Goal: Task Accomplishment & Management: Use online tool/utility

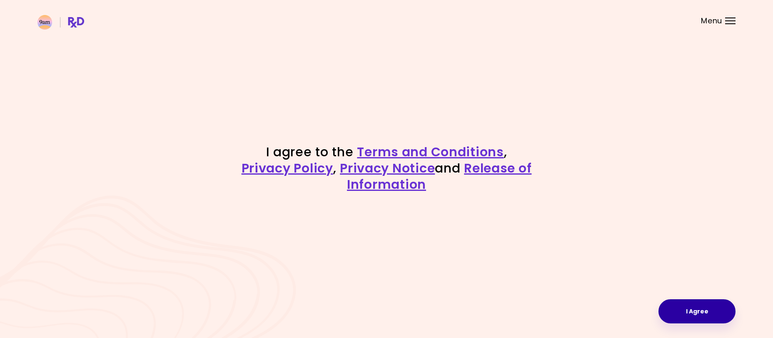
click at [686, 314] on button "I Agree" at bounding box center [696, 311] width 77 height 24
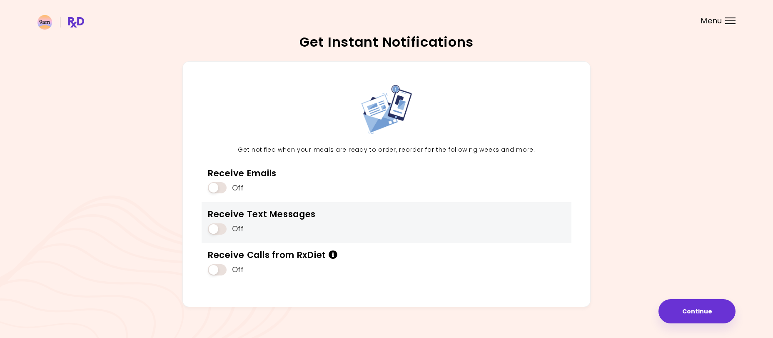
click at [221, 230] on span at bounding box center [217, 228] width 19 height 11
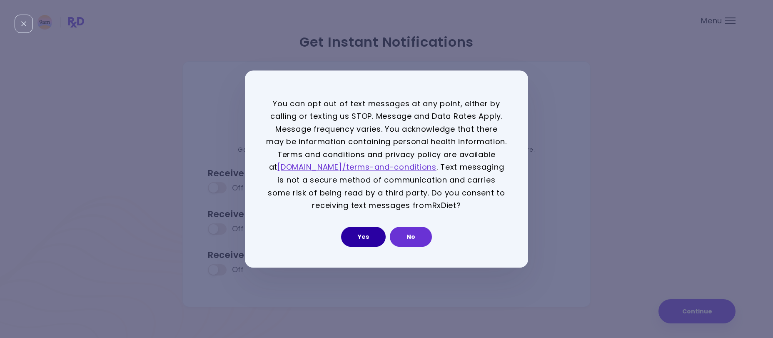
click at [357, 237] on button "Yes" at bounding box center [363, 237] width 45 height 20
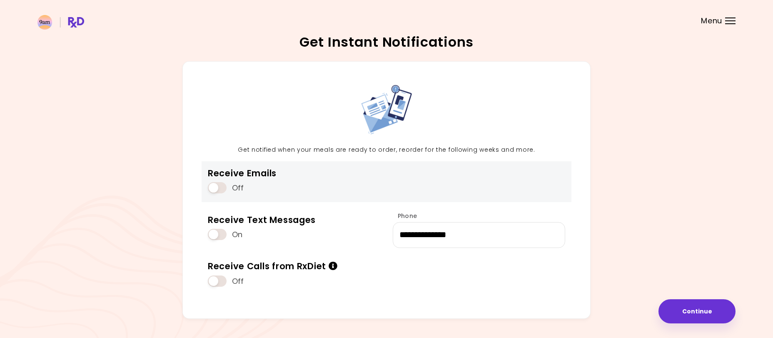
click at [216, 186] on span at bounding box center [217, 187] width 19 height 11
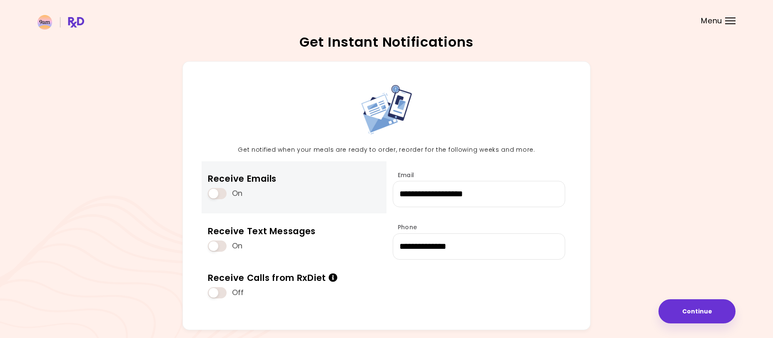
click at [216, 186] on div "On" at bounding box center [242, 194] width 69 height 16
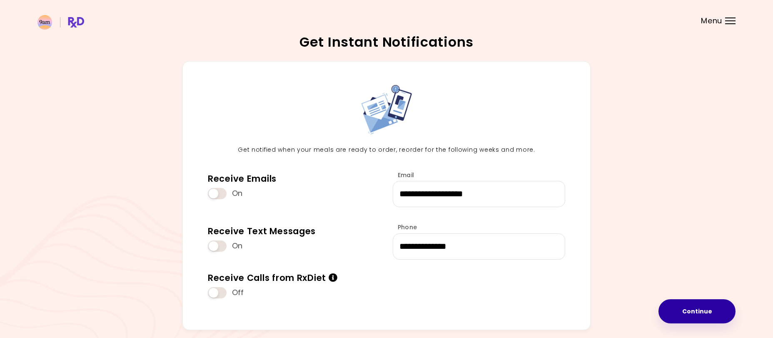
click at [666, 310] on button "Continue" at bounding box center [696, 311] width 77 height 24
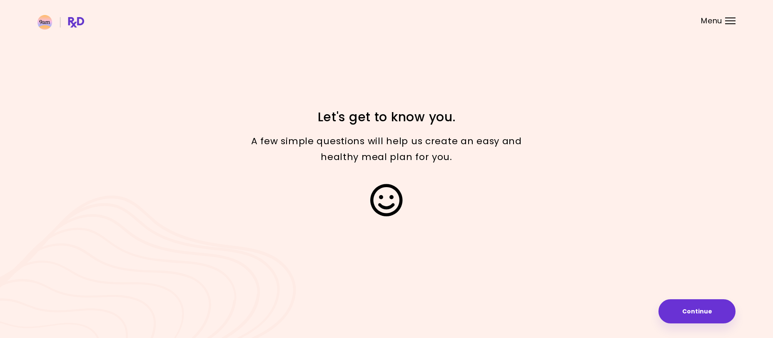
click at [666, 310] on button "Continue" at bounding box center [696, 311] width 77 height 24
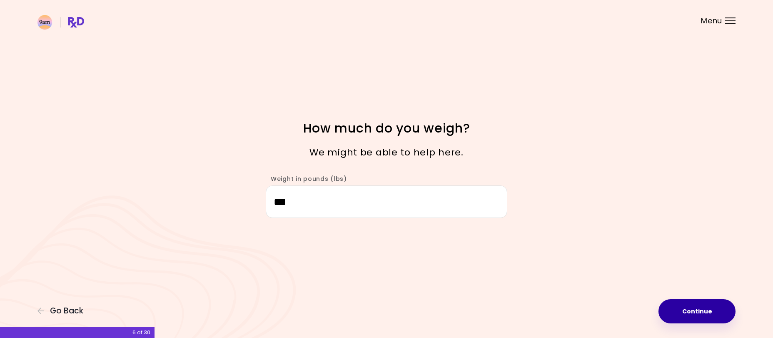
click at [703, 311] on button "Continue" at bounding box center [696, 311] width 77 height 24
select select "****"
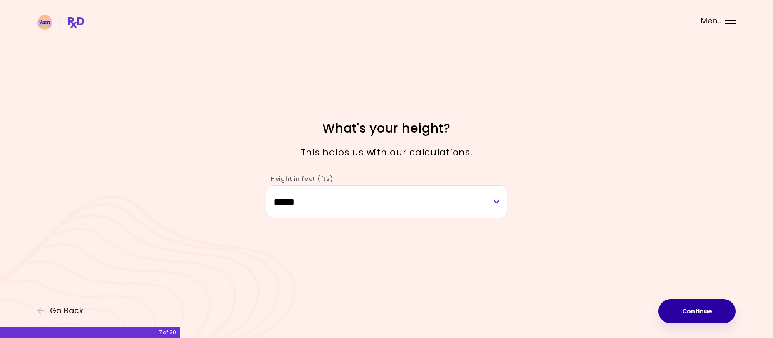
click at [703, 311] on button "Continue" at bounding box center [696, 311] width 77 height 24
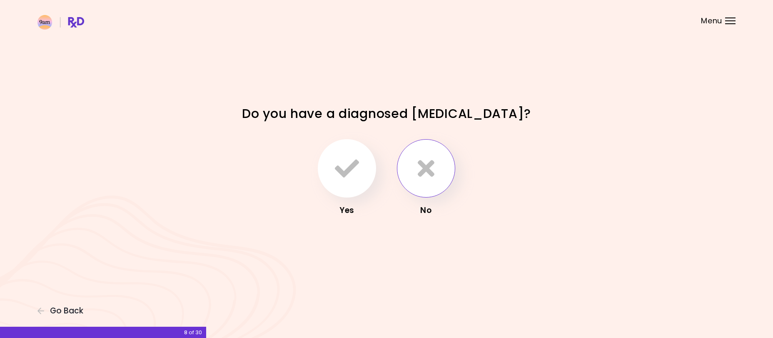
click at [411, 165] on button "button" at bounding box center [426, 168] width 58 height 58
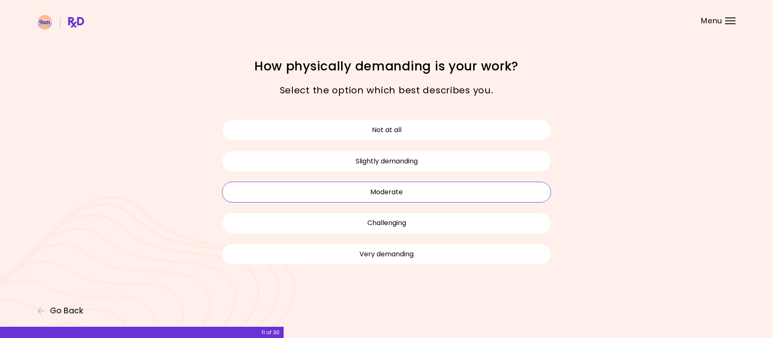
click at [394, 194] on button "Moderate" at bounding box center [386, 192] width 329 height 21
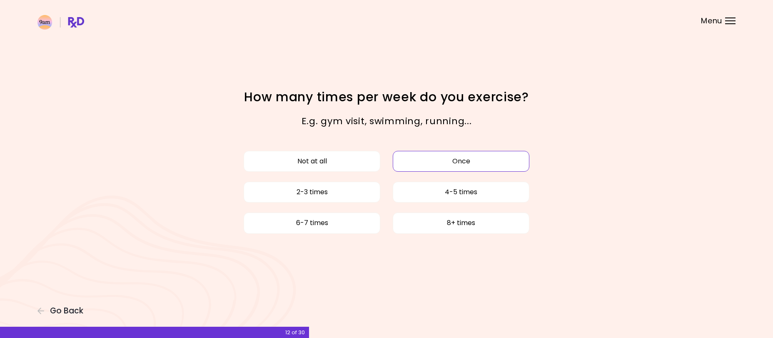
click at [477, 156] on button "Once" at bounding box center [461, 161] width 137 height 21
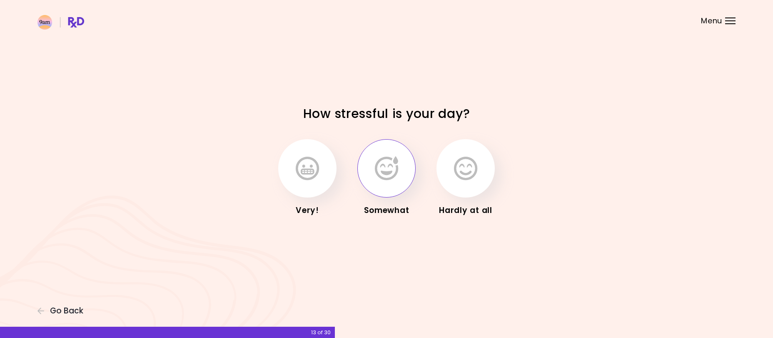
click at [376, 168] on icon "button" at bounding box center [386, 168] width 23 height 24
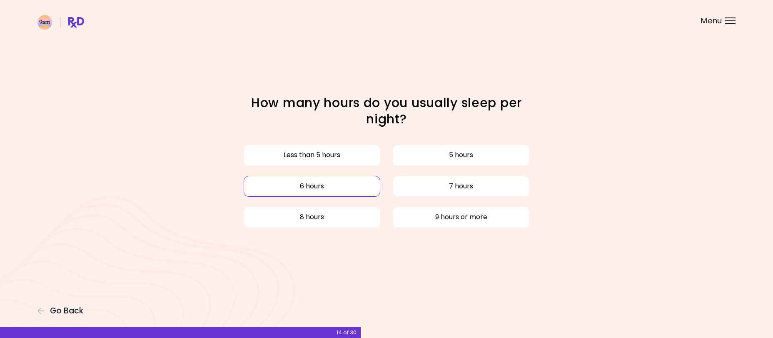
click at [338, 190] on button "6 hours" at bounding box center [312, 186] width 137 height 21
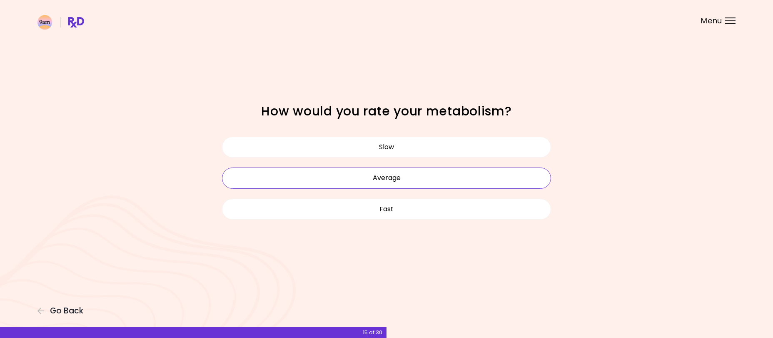
click at [375, 174] on button "Average" at bounding box center [386, 177] width 329 height 21
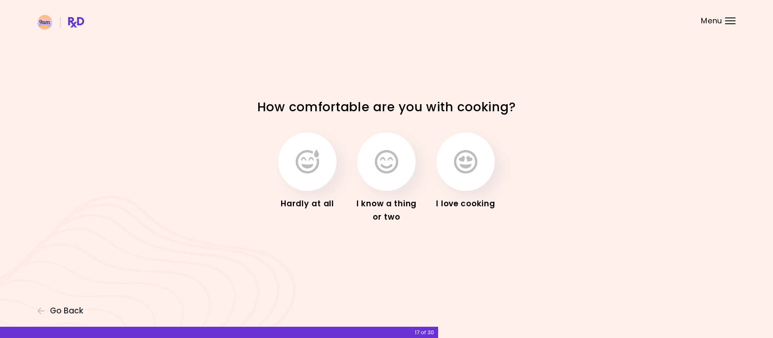
click at [398, 204] on div "I know a thing or two" at bounding box center [386, 210] width 67 height 27
click at [403, 161] on button "button" at bounding box center [386, 161] width 58 height 58
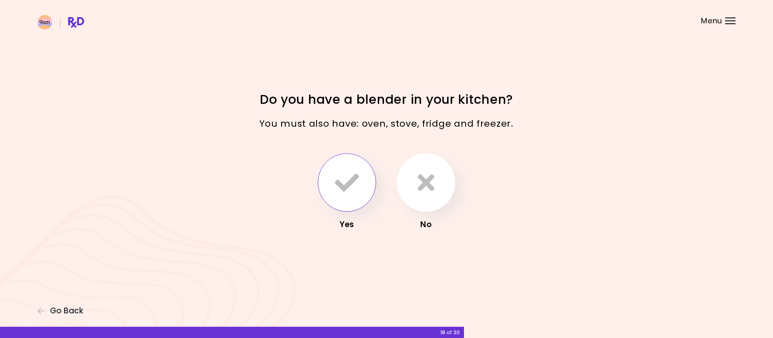
click at [342, 174] on icon "button" at bounding box center [347, 182] width 24 height 24
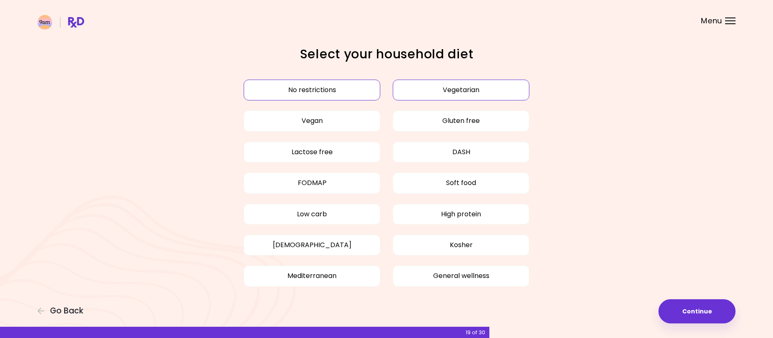
click at [465, 93] on button "Vegetarian" at bounding box center [461, 90] width 137 height 21
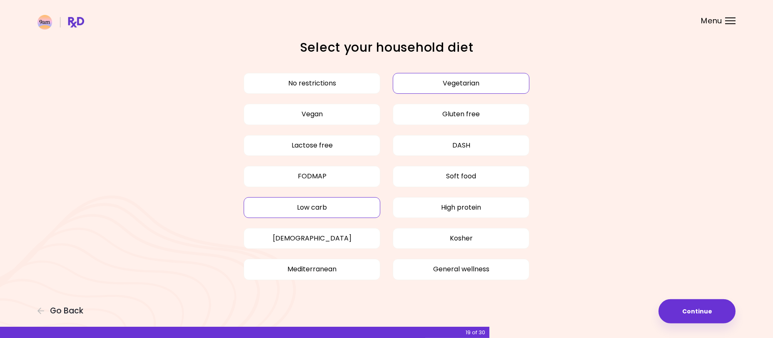
scroll to position [10, 0]
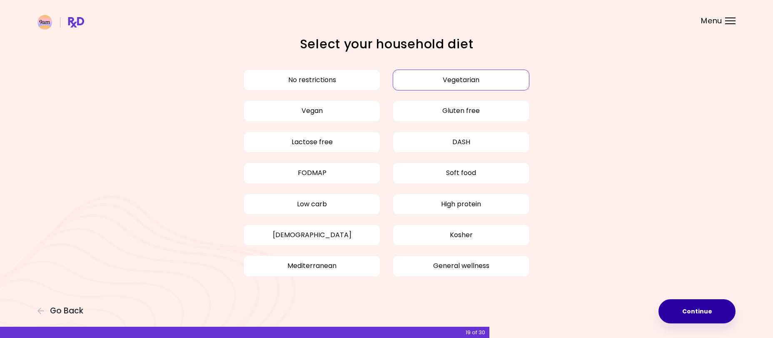
click at [687, 307] on button "Continue" at bounding box center [696, 311] width 77 height 24
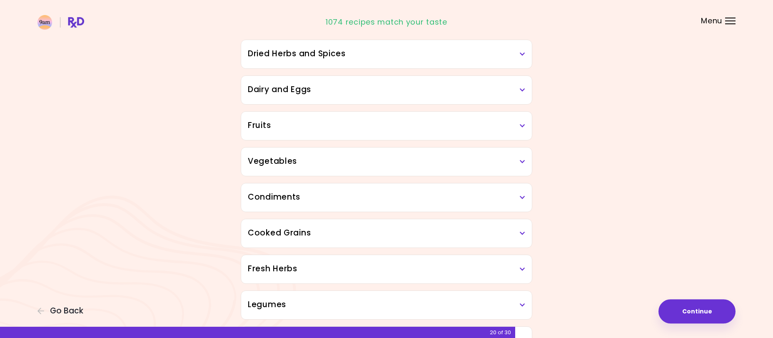
scroll to position [85, 0]
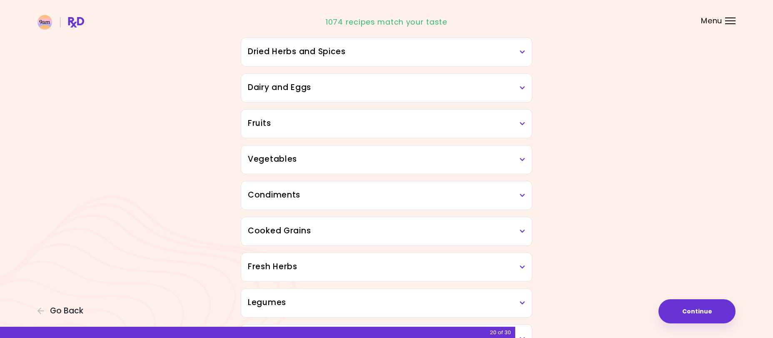
click at [523, 159] on icon at bounding box center [522, 160] width 5 height 6
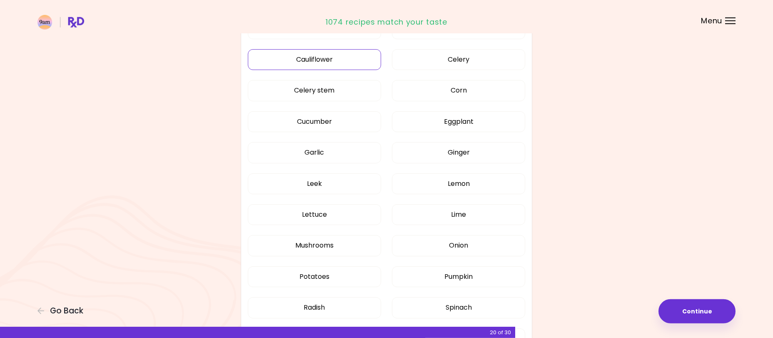
scroll to position [382, 0]
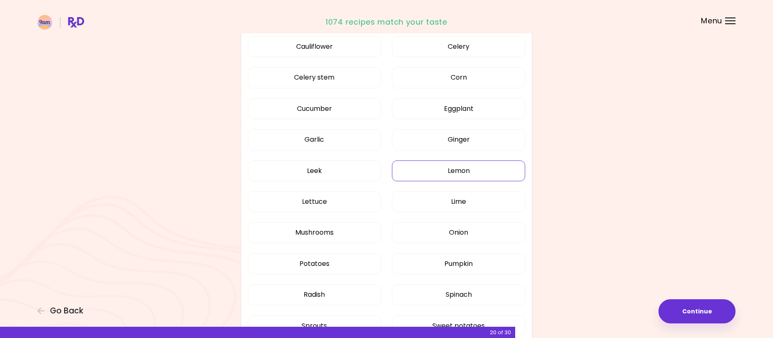
click at [461, 168] on button "Lemon" at bounding box center [458, 170] width 133 height 21
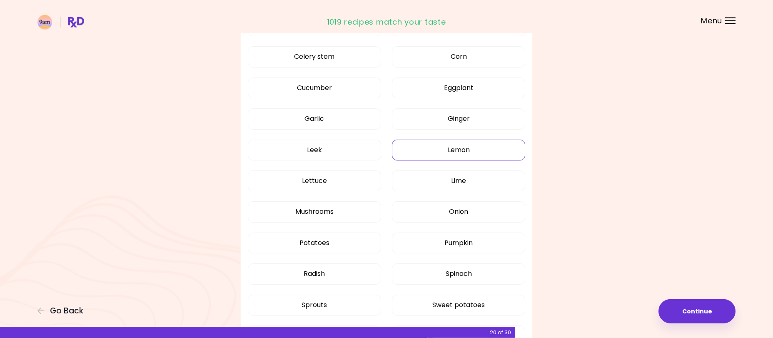
scroll to position [425, 0]
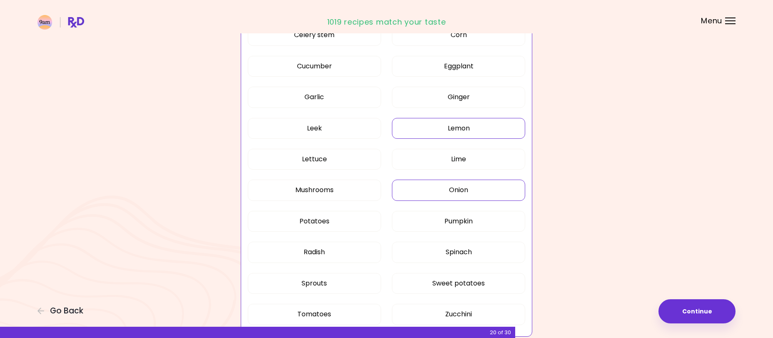
click at [426, 187] on button "Onion" at bounding box center [458, 189] width 133 height 21
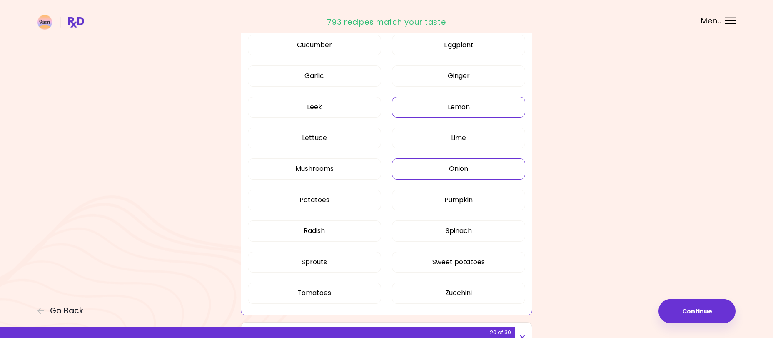
scroll to position [467, 0]
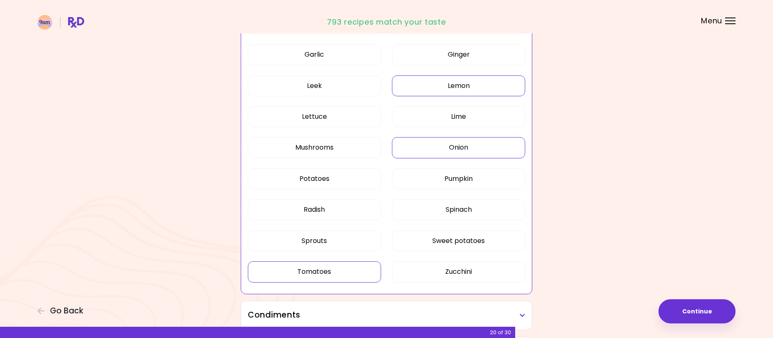
click at [331, 267] on button "Tomatoes" at bounding box center [314, 271] width 133 height 21
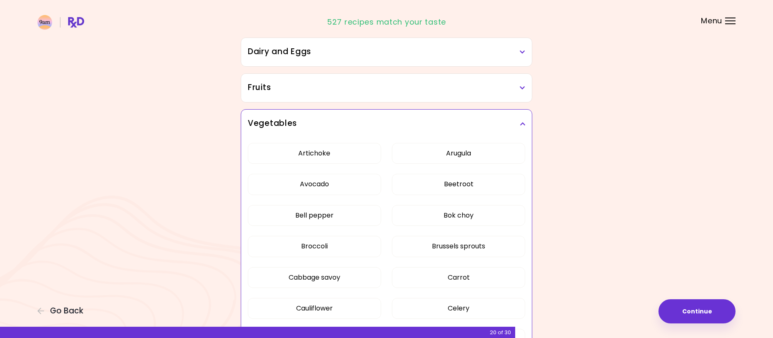
scroll to position [85, 0]
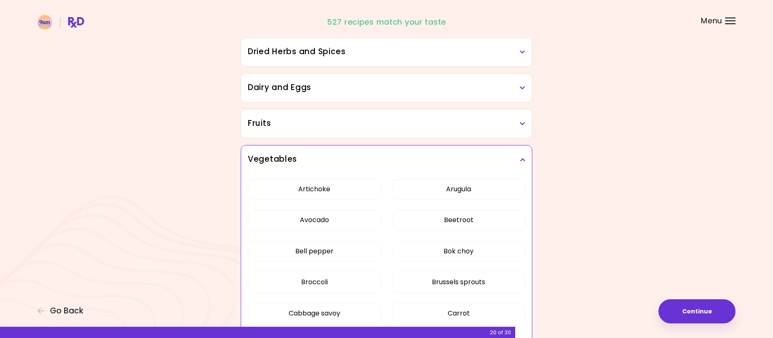
click at [518, 156] on h3 "Vegetables" at bounding box center [386, 159] width 277 height 12
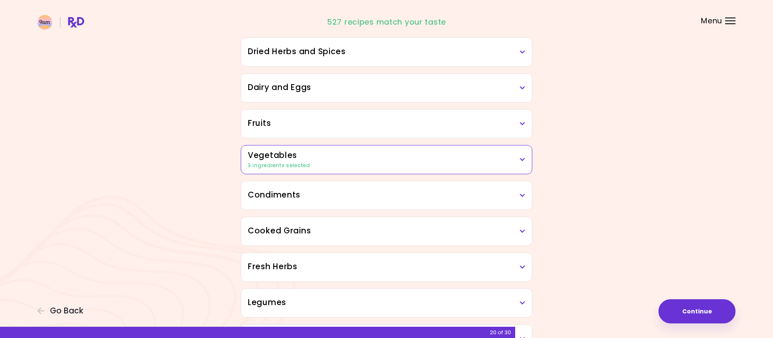
click at [506, 123] on h3 "Fruits" at bounding box center [386, 123] width 277 height 12
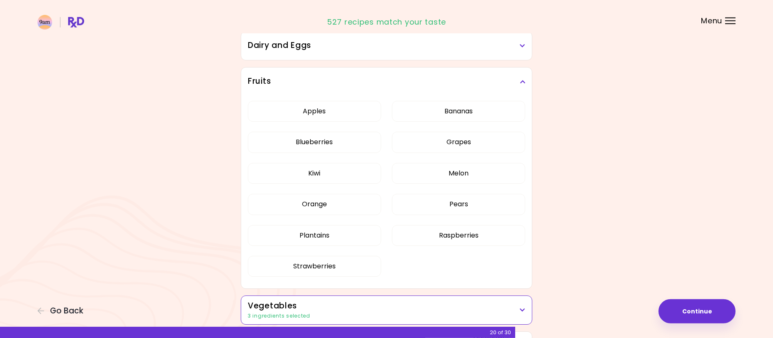
scroll to position [127, 0]
click at [316, 208] on button "Orange" at bounding box center [314, 203] width 133 height 21
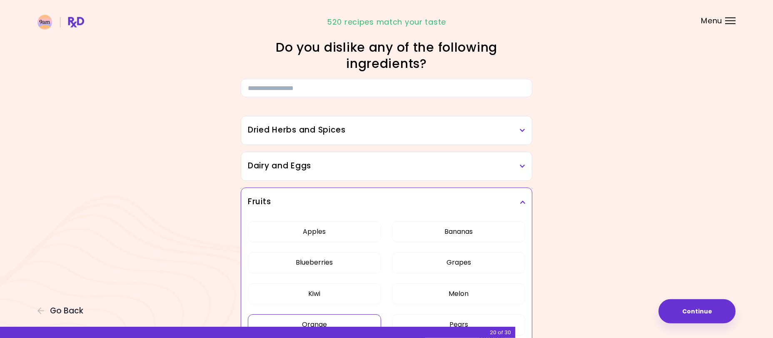
scroll to position [0, 0]
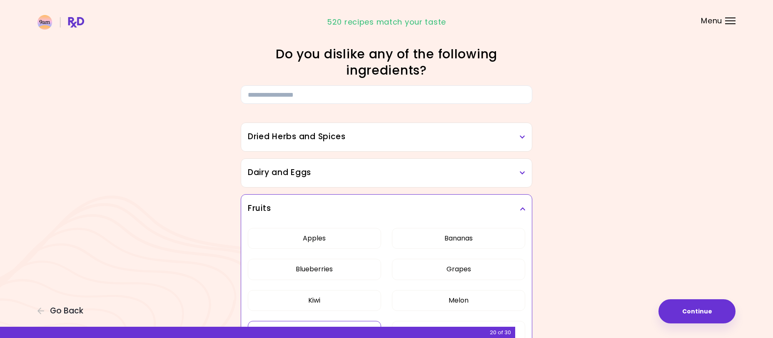
click at [413, 172] on h3 "Dairy and Eggs" at bounding box center [386, 173] width 277 height 12
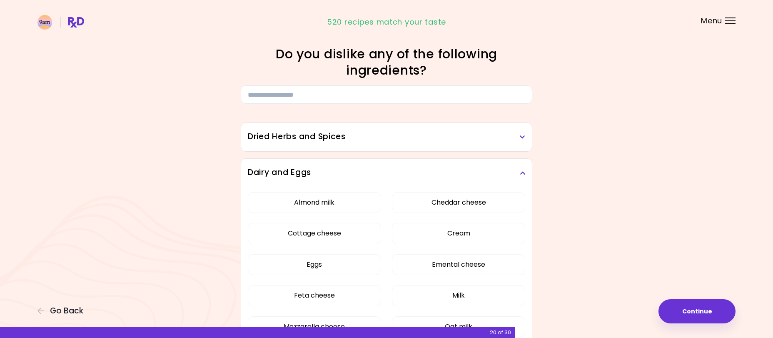
click at [411, 143] on div "Dried Herbs and Spices" at bounding box center [386, 137] width 291 height 28
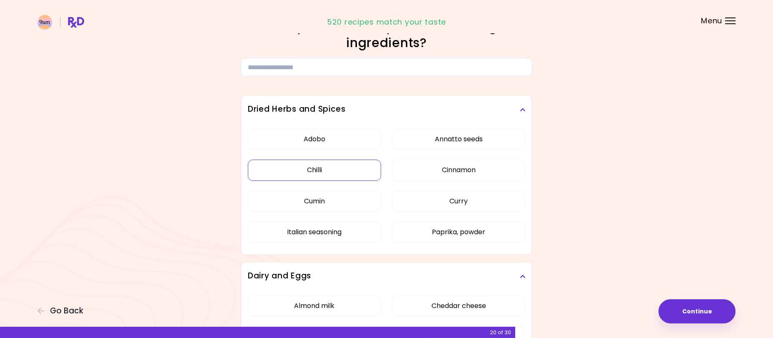
scroll to position [42, 0]
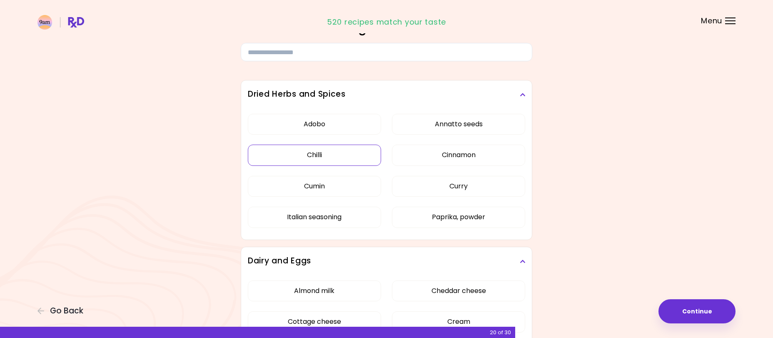
click at [315, 154] on button "Chilli" at bounding box center [314, 154] width 133 height 21
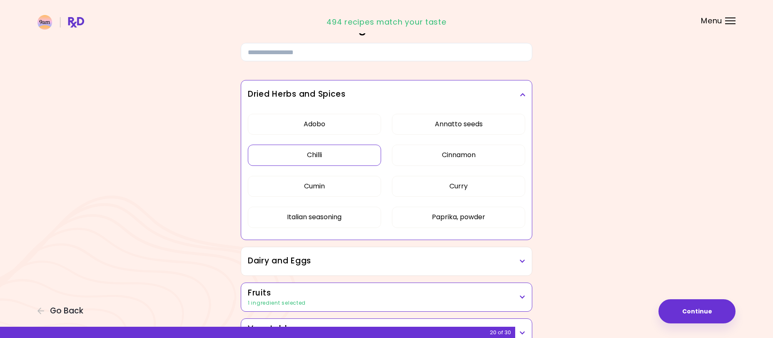
click at [250, 153] on button "Chilli" at bounding box center [314, 154] width 133 height 21
click at [291, 150] on button "Chilli" at bounding box center [314, 154] width 133 height 21
click at [488, 92] on h3 "Dried Herbs and Spices" at bounding box center [386, 94] width 277 height 12
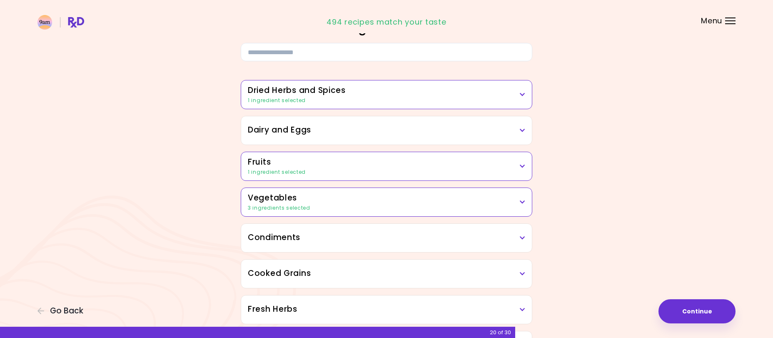
click at [488, 92] on h3 "Dried Herbs and Spices" at bounding box center [386, 91] width 277 height 12
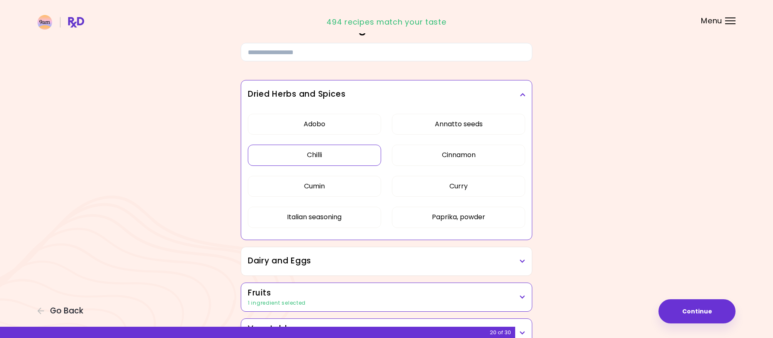
click at [319, 149] on button "Chilli" at bounding box center [314, 154] width 133 height 21
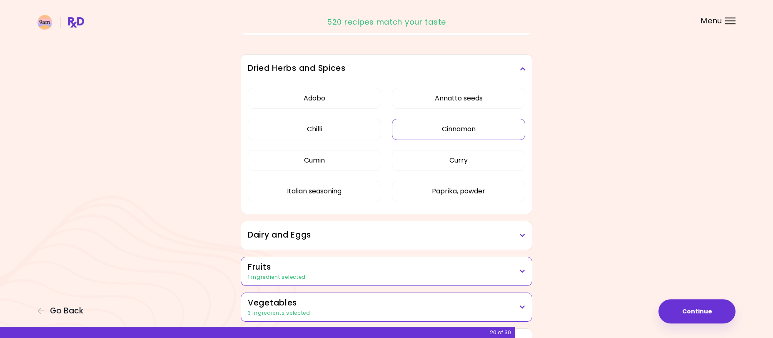
scroll to position [85, 0]
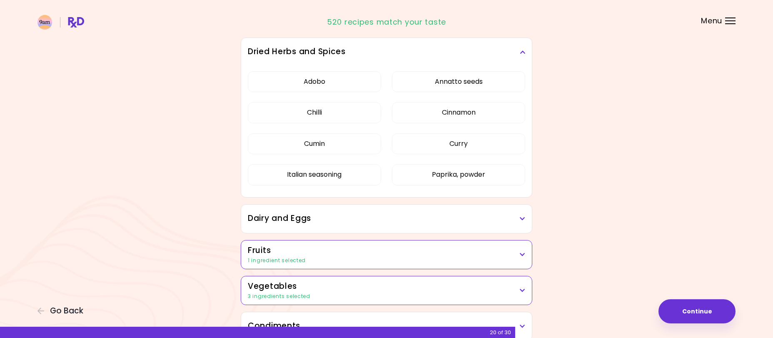
click at [484, 51] on h3 "Dried Herbs and Spices" at bounding box center [386, 52] width 277 height 12
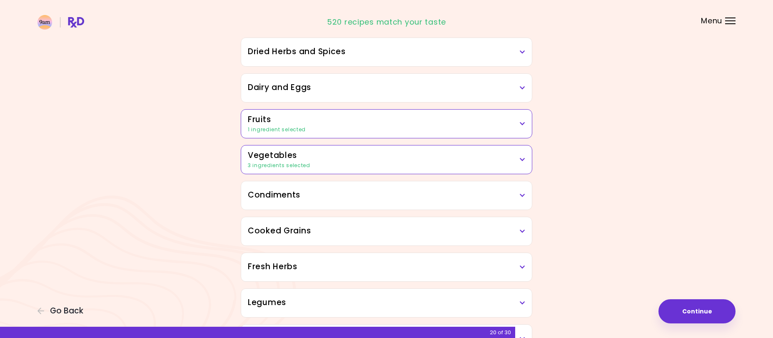
scroll to position [127, 0]
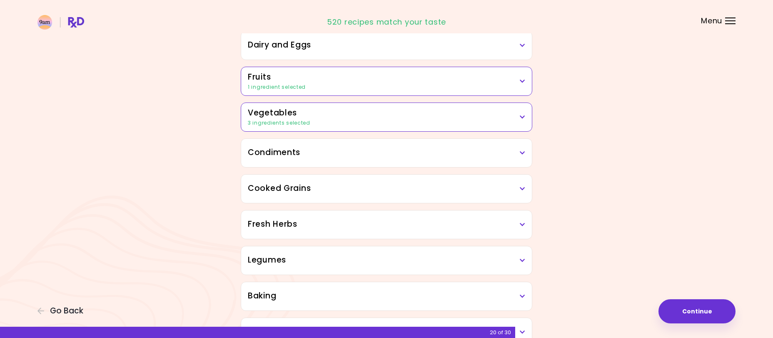
click at [425, 157] on h3 "Condiments" at bounding box center [386, 153] width 277 height 12
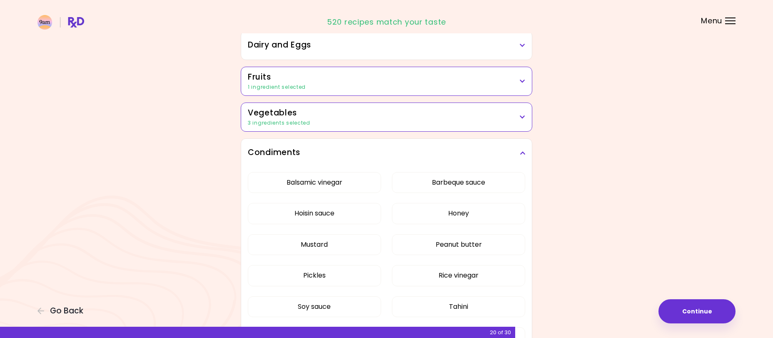
scroll to position [170, 0]
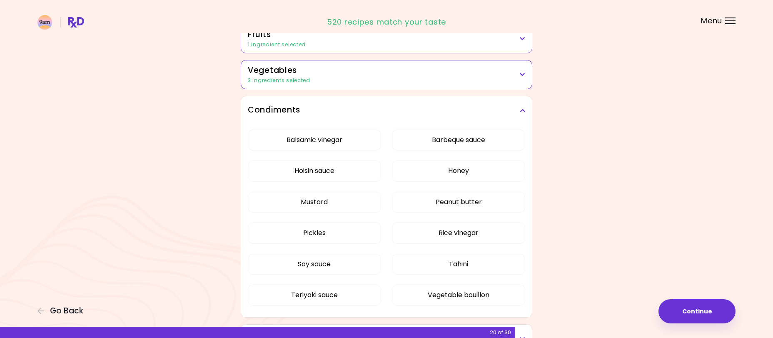
click at [424, 114] on h3 "Condiments" at bounding box center [386, 110] width 277 height 12
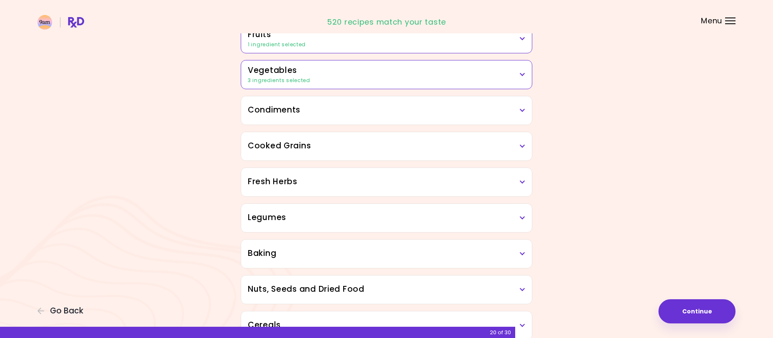
click at [384, 143] on h3 "Cooked Grains" at bounding box center [386, 146] width 277 height 12
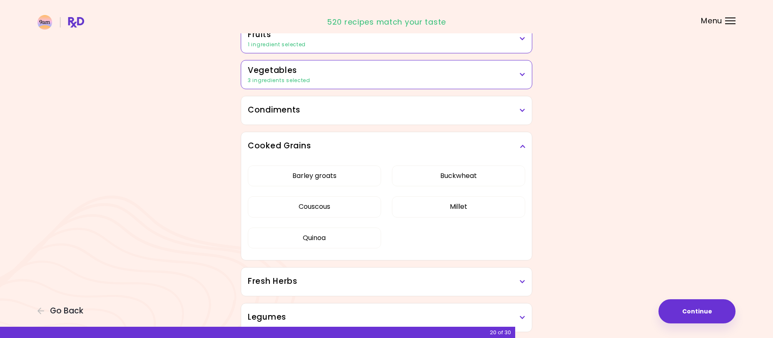
click at [384, 143] on h3 "Cooked Grains" at bounding box center [386, 146] width 277 height 12
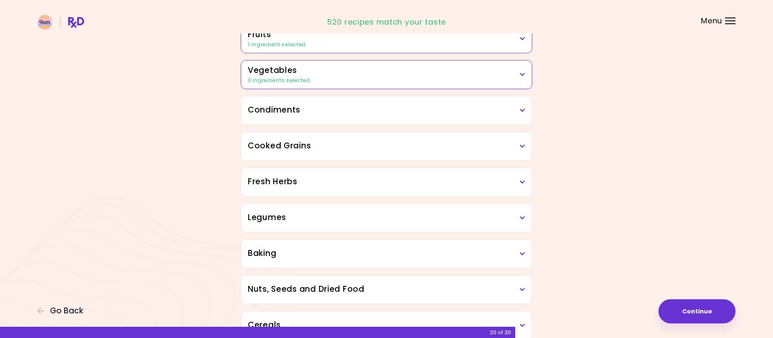
click at [384, 175] on div "Fresh Herbs" at bounding box center [386, 182] width 291 height 28
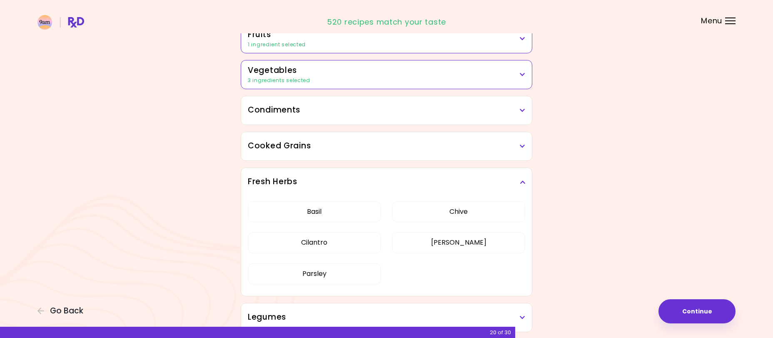
click at [384, 175] on div "Fresh Herbs" at bounding box center [386, 182] width 291 height 28
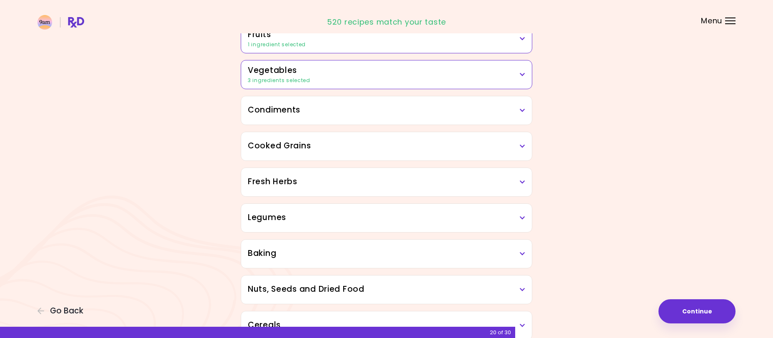
scroll to position [212, 0]
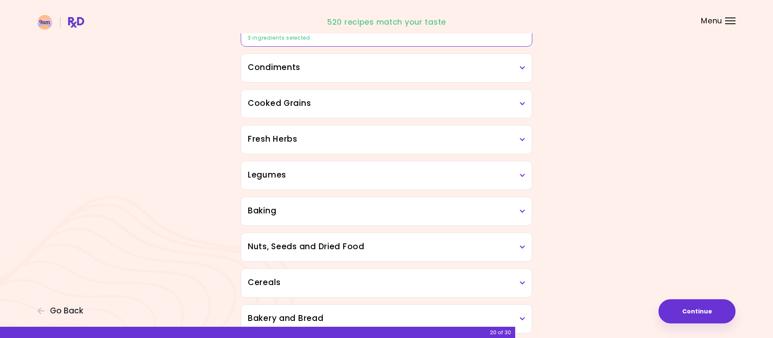
click at [384, 175] on h3 "Legumes" at bounding box center [386, 175] width 277 height 12
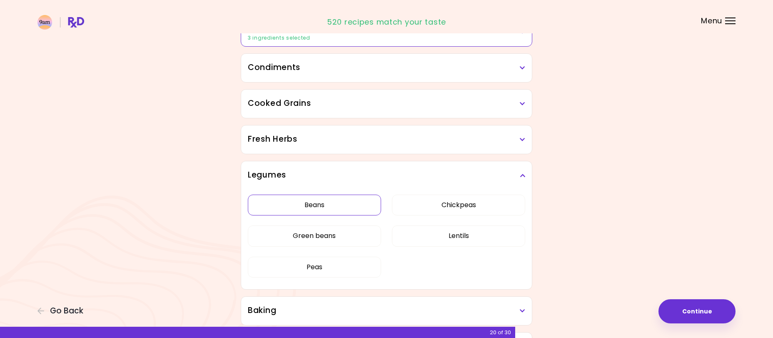
click at [342, 205] on button "Beans" at bounding box center [314, 204] width 133 height 21
click at [453, 207] on button "Chickpeas" at bounding box center [458, 204] width 133 height 21
click at [440, 227] on button "Lentils" at bounding box center [458, 235] width 133 height 21
click at [348, 237] on button "Green beans" at bounding box center [314, 235] width 133 height 21
click at [522, 173] on icon at bounding box center [522, 175] width 5 height 6
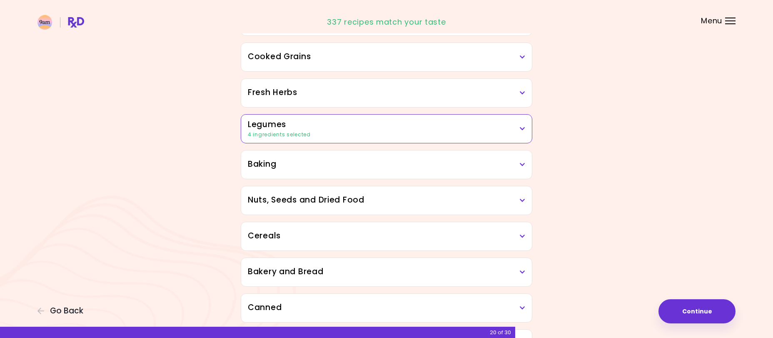
scroll to position [297, 0]
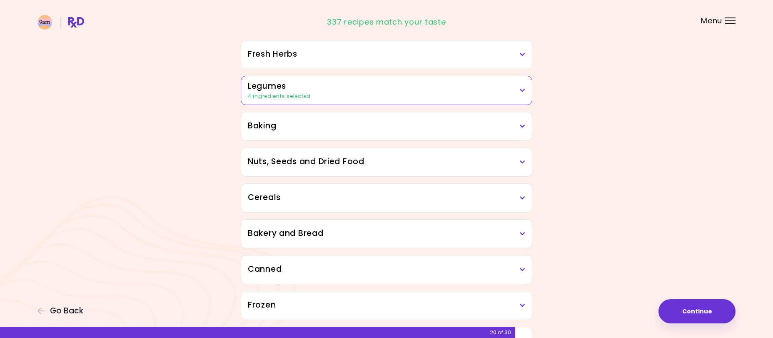
click at [400, 128] on h3 "Baking" at bounding box center [386, 126] width 277 height 12
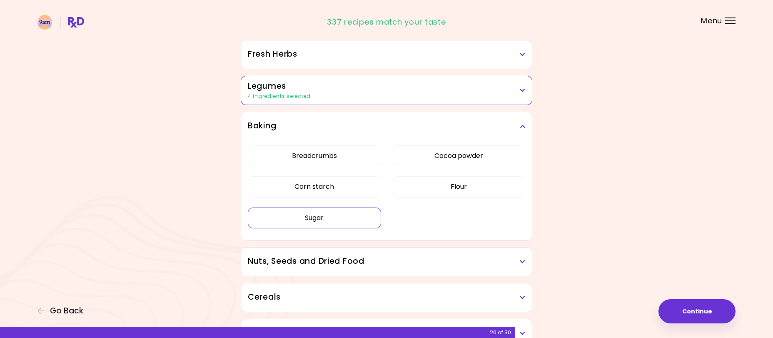
click at [344, 215] on button "Sugar" at bounding box center [314, 217] width 133 height 21
click at [341, 182] on button "Corn starch" at bounding box center [314, 186] width 133 height 21
click at [405, 157] on button "Cocoa powder" at bounding box center [458, 155] width 133 height 21
click at [304, 157] on button "Breadcrumbs" at bounding box center [314, 155] width 133 height 21
click at [405, 182] on button "Flour" at bounding box center [458, 186] width 133 height 21
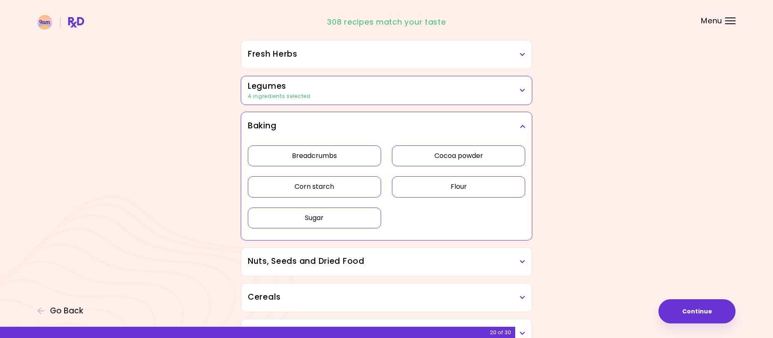
click at [517, 129] on h3 "Baking" at bounding box center [386, 126] width 277 height 12
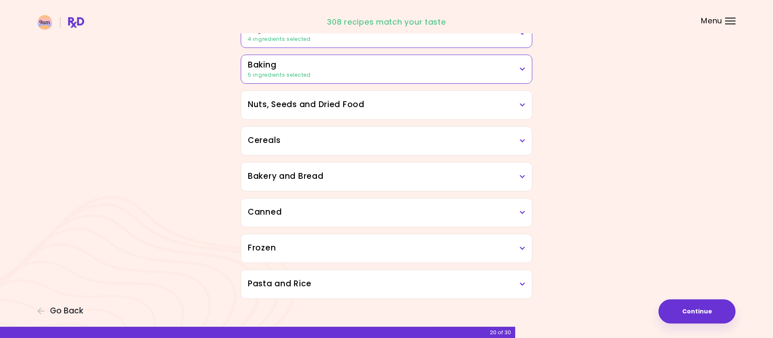
scroll to position [361, 0]
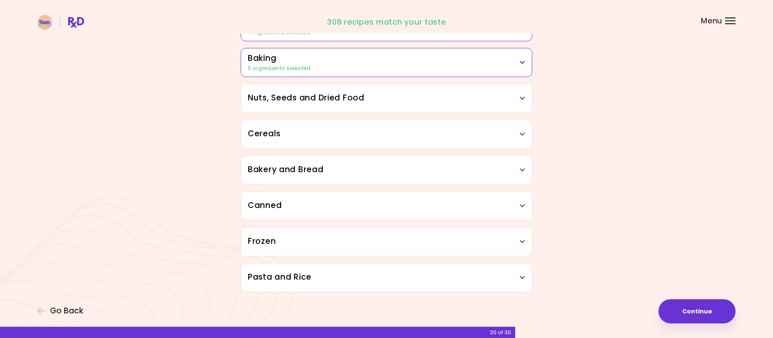
click at [424, 169] on h3 "Bakery and Bread" at bounding box center [386, 170] width 277 height 12
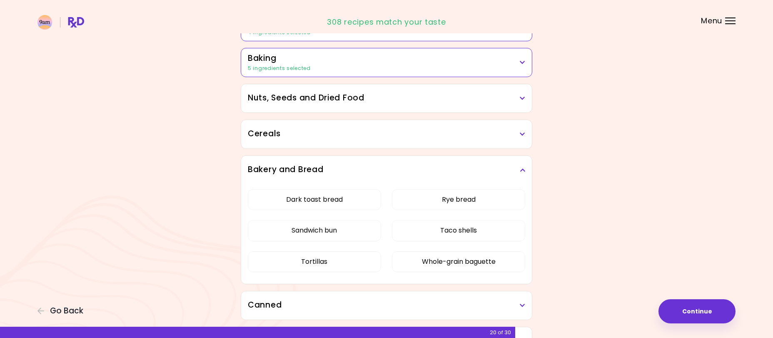
click at [490, 167] on h3 "Bakery and Bread" at bounding box center [386, 170] width 277 height 12
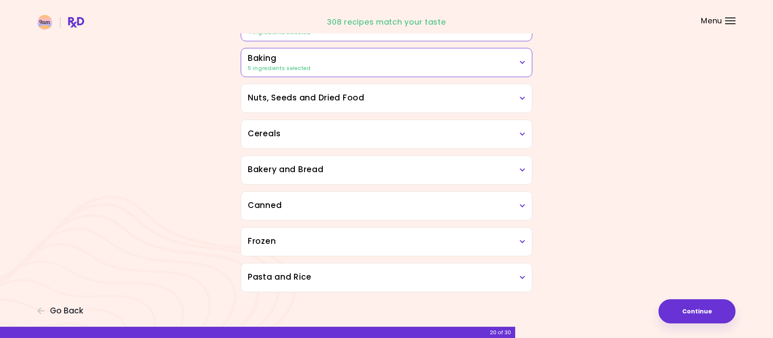
click at [424, 234] on div "Frozen" at bounding box center [386, 241] width 291 height 28
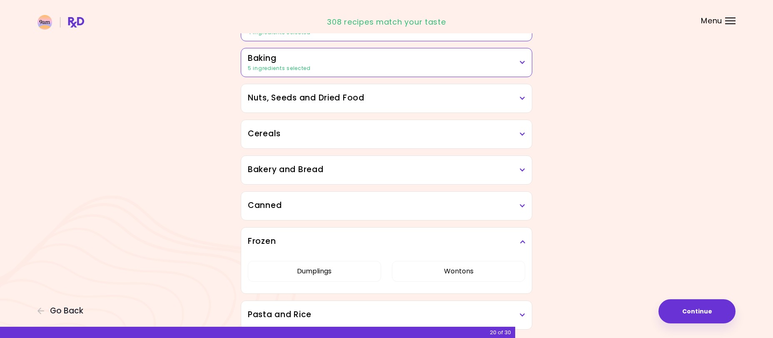
click at [426, 232] on div "Frozen" at bounding box center [386, 241] width 291 height 28
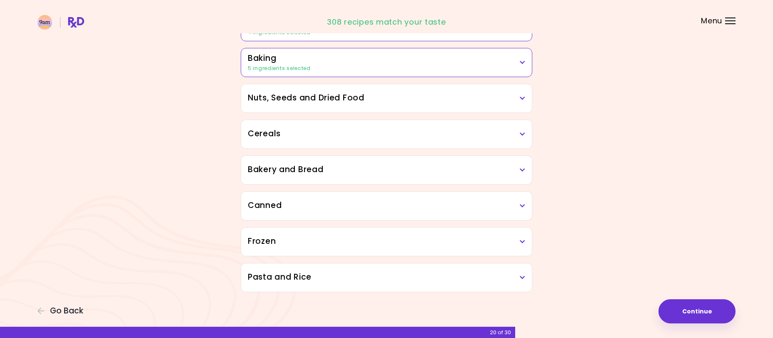
click at [426, 232] on div "Frozen" at bounding box center [386, 241] width 291 height 28
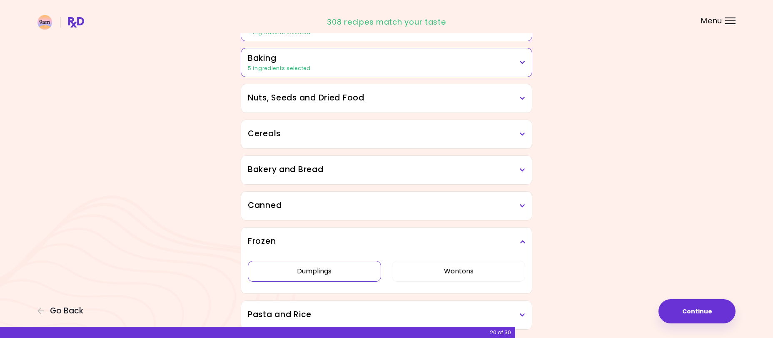
click at [340, 271] on button "Dumplings" at bounding box center [314, 271] width 133 height 21
click at [447, 268] on button "Wontons" at bounding box center [458, 271] width 133 height 21
click at [475, 237] on h3 "Frozen" at bounding box center [386, 241] width 277 height 12
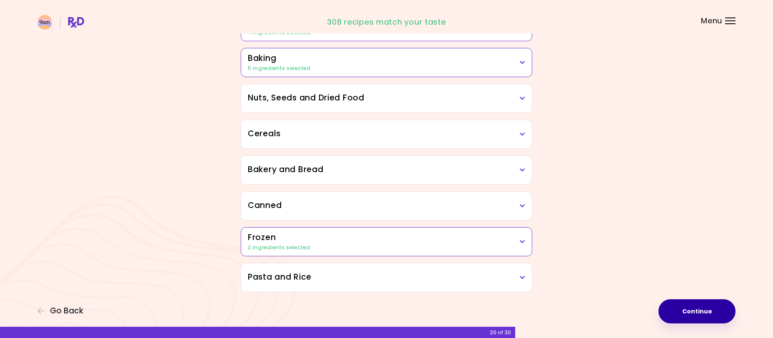
click at [676, 303] on button "Continue" at bounding box center [696, 311] width 77 height 24
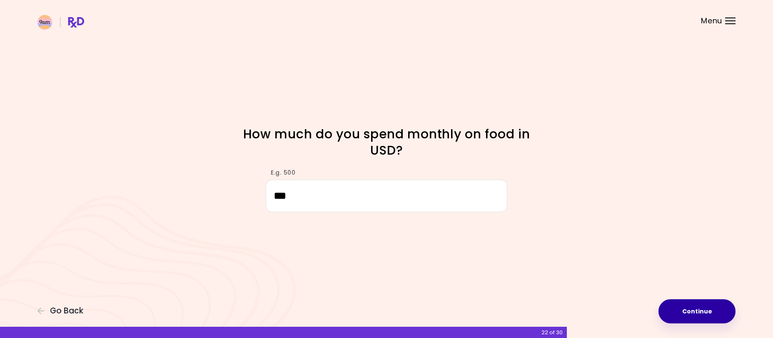
type input "***"
click at [675, 303] on button "Continue" at bounding box center [696, 311] width 77 height 24
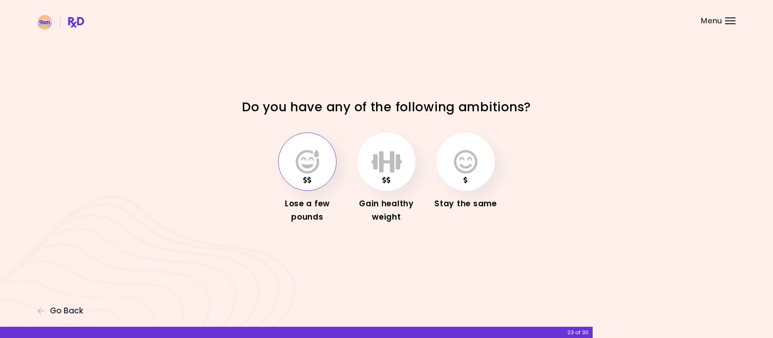
click at [316, 161] on icon "button" at bounding box center [307, 161] width 23 height 24
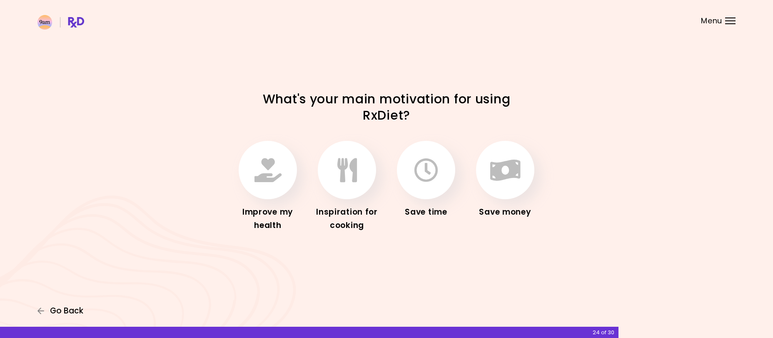
click at [65, 308] on span "Go Back" at bounding box center [66, 310] width 33 height 9
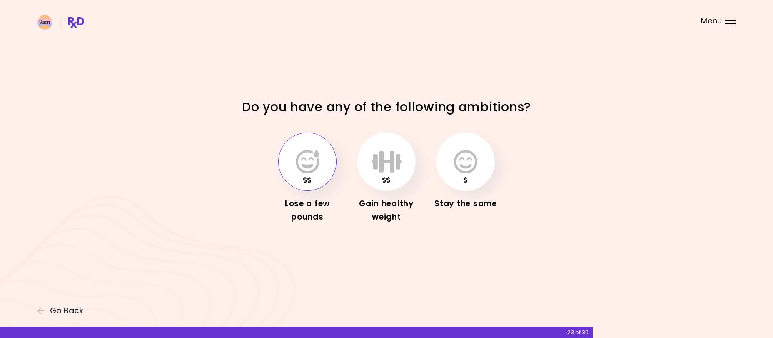
click at [304, 152] on icon "button" at bounding box center [307, 161] width 23 height 24
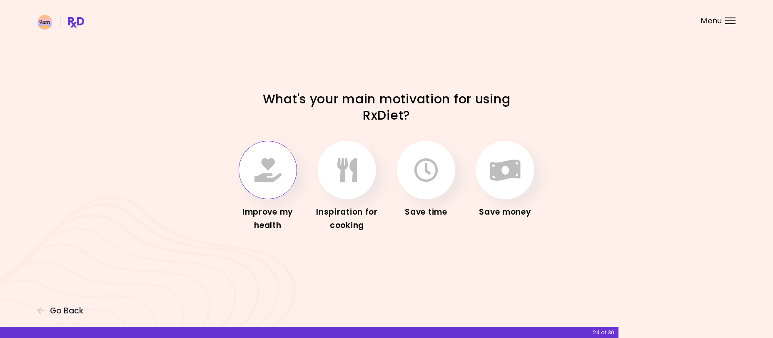
click at [261, 162] on icon "button" at bounding box center [267, 170] width 27 height 24
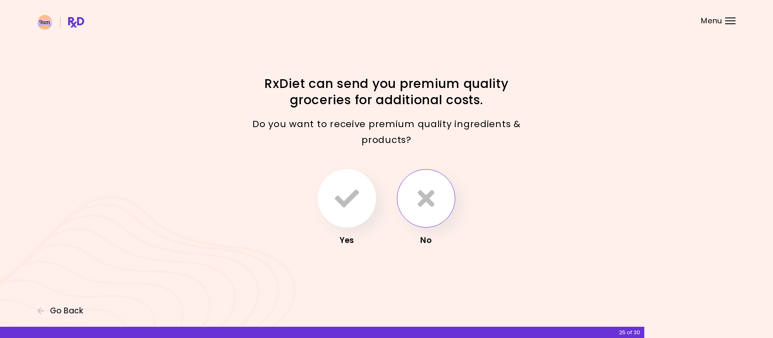
click at [428, 201] on icon "button" at bounding box center [426, 198] width 17 height 24
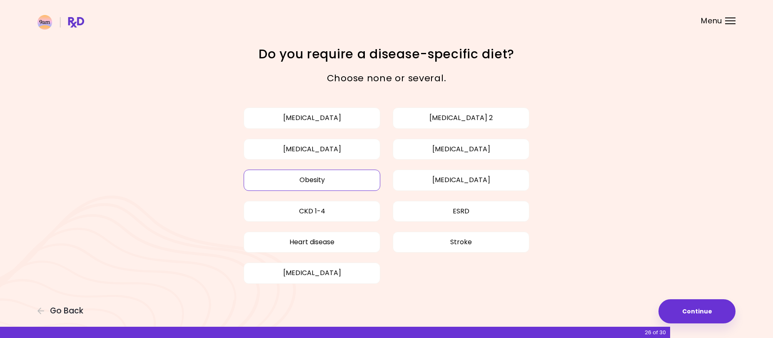
click at [338, 181] on button "Obesity" at bounding box center [312, 179] width 137 height 21
click at [336, 237] on button "Heart disease" at bounding box center [312, 242] width 137 height 21
click at [414, 149] on button "[MEDICAL_DATA]" at bounding box center [461, 149] width 137 height 21
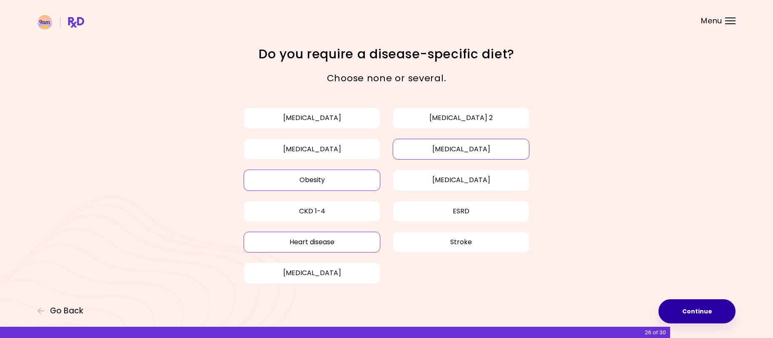
click at [684, 306] on button "Continue" at bounding box center [696, 311] width 77 height 24
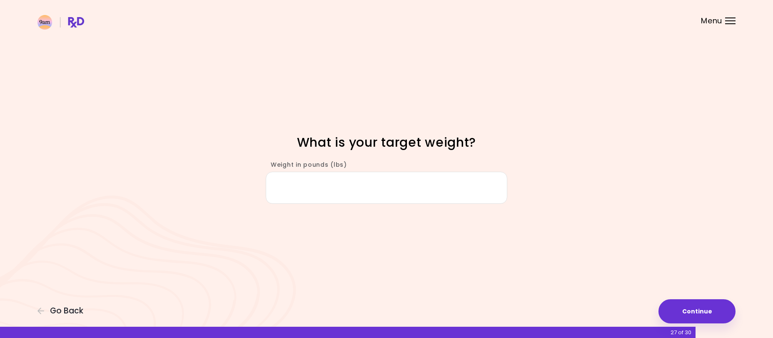
click at [366, 181] on input "Weight in pounds (lbs)" at bounding box center [387, 188] width 242 height 32
type input "***"
click at [700, 306] on button "Continue" at bounding box center [696, 311] width 77 height 24
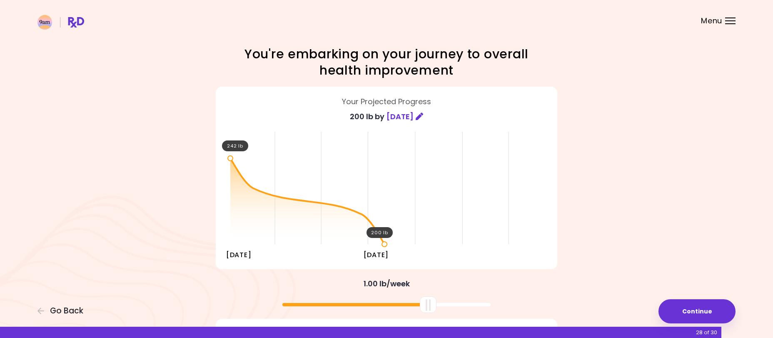
drag, startPoint x: 386, startPoint y: 304, endPoint x: 428, endPoint y: 302, distance: 41.7
click at [428, 302] on div at bounding box center [428, 304] width 17 height 17
click at [676, 313] on button "Continue" at bounding box center [696, 311] width 77 height 24
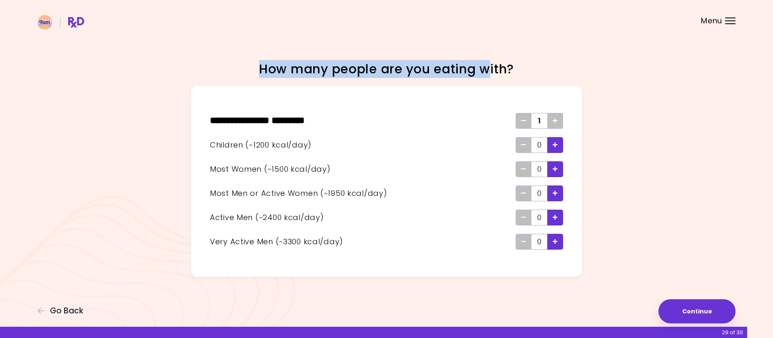
drag, startPoint x: 454, startPoint y: 71, endPoint x: 257, endPoint y: 75, distance: 197.0
click at [257, 75] on h1 "How many people are you eating with?" at bounding box center [386, 69] width 291 height 16
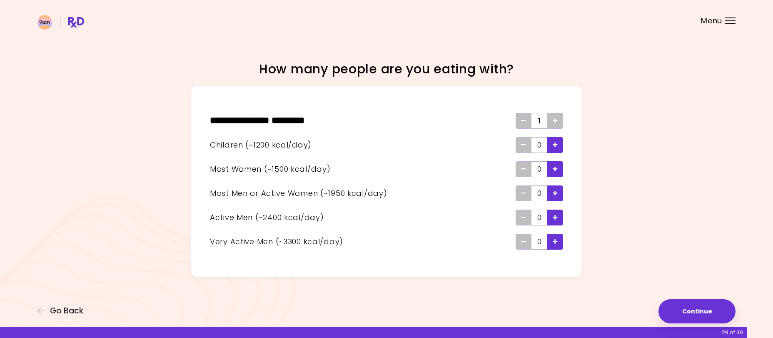
drag, startPoint x: 354, startPoint y: 172, endPoint x: 427, endPoint y: 170, distance: 72.5
click at [356, 173] on div "Most Women (~1500 kcal/day)" at bounding box center [363, 169] width 306 height 12
click at [687, 306] on button "Continue" at bounding box center [696, 311] width 77 height 24
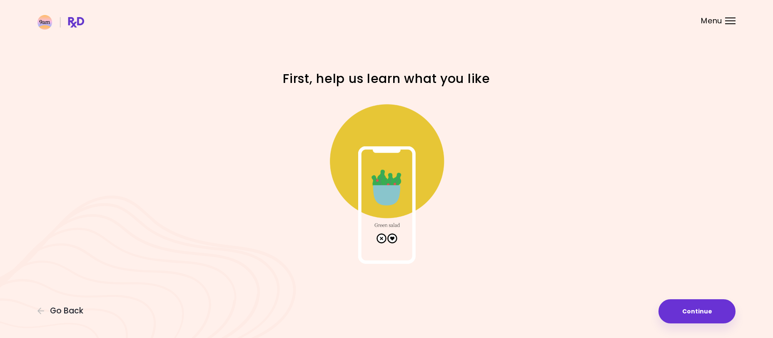
click at [390, 194] on img at bounding box center [386, 180] width 167 height 167
click at [395, 235] on img at bounding box center [386, 180] width 167 height 167
click at [393, 239] on img at bounding box center [386, 180] width 167 height 167
click at [688, 304] on button "Continue" at bounding box center [696, 311] width 77 height 24
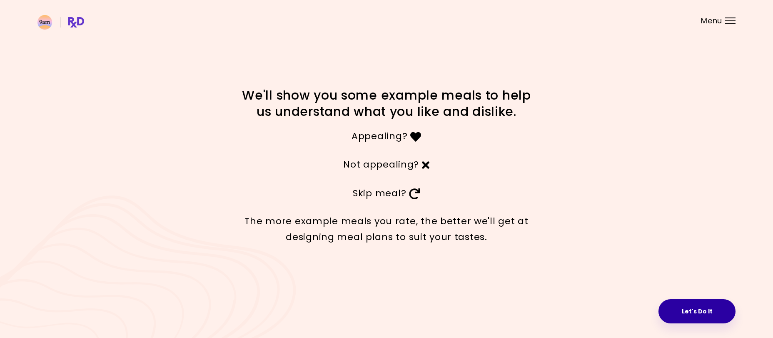
click at [708, 307] on button "Let's Do It" at bounding box center [696, 311] width 77 height 24
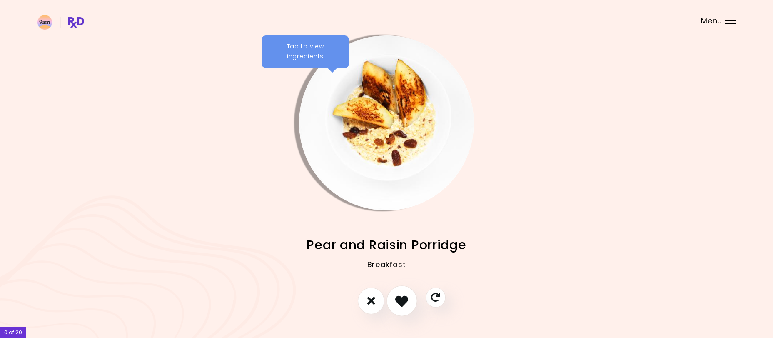
click at [397, 299] on icon "I like this recipe" at bounding box center [401, 300] width 13 height 13
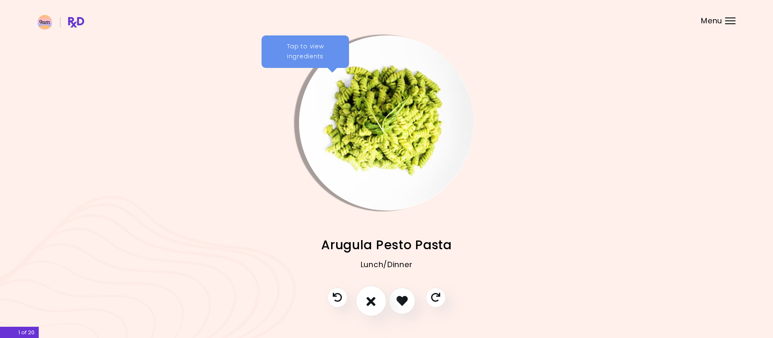
click at [374, 294] on button "I don't like this recipe" at bounding box center [371, 300] width 31 height 31
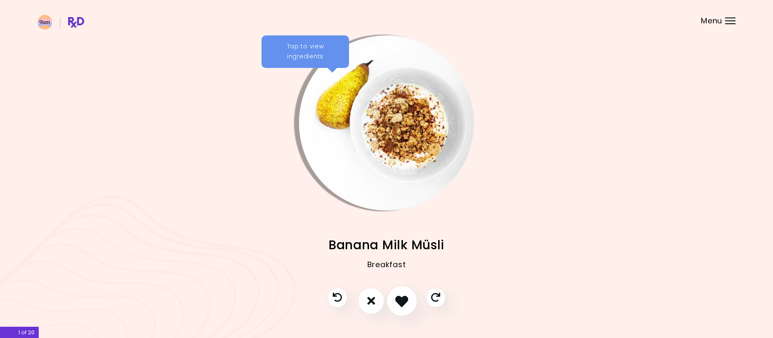
click at [403, 296] on icon "I like this recipe" at bounding box center [401, 300] width 13 height 13
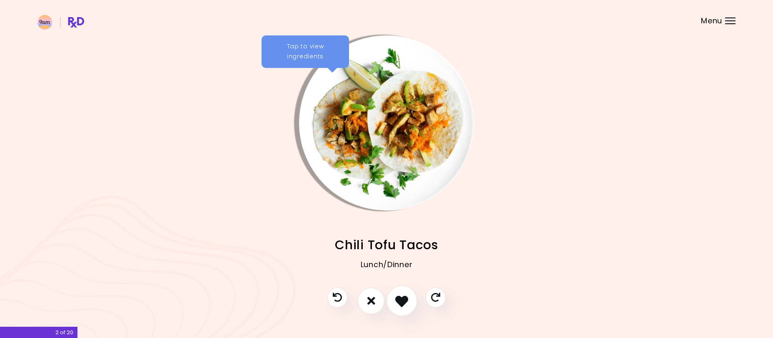
click at [403, 296] on icon "I like this recipe" at bounding box center [401, 300] width 13 height 13
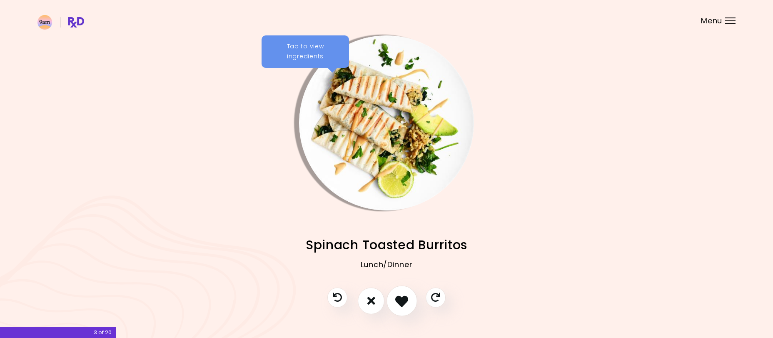
click at [403, 296] on icon "I like this recipe" at bounding box center [401, 300] width 13 height 13
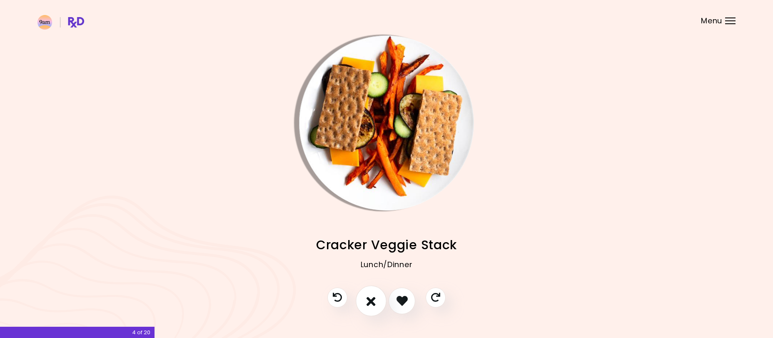
click at [372, 298] on icon "I don't like this recipe" at bounding box center [370, 300] width 9 height 13
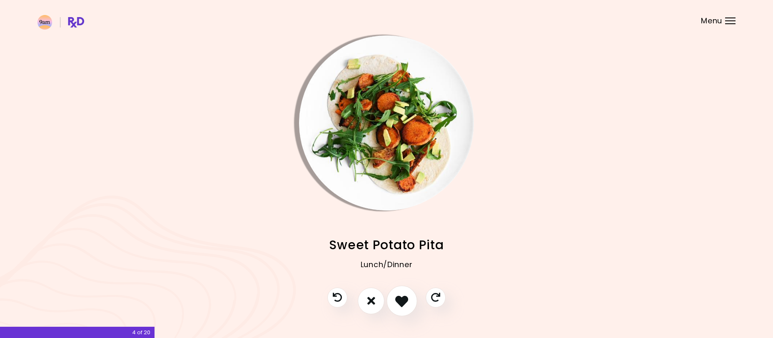
click at [398, 297] on icon "I like this recipe" at bounding box center [401, 300] width 13 height 13
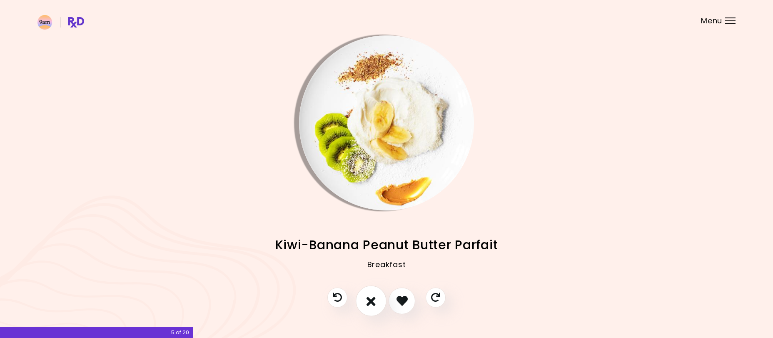
click at [375, 298] on icon "I don't like this recipe" at bounding box center [370, 300] width 9 height 13
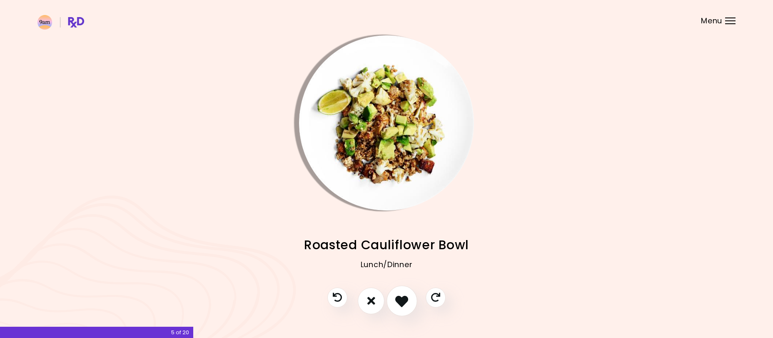
click at [400, 297] on icon "I like this recipe" at bounding box center [401, 300] width 13 height 13
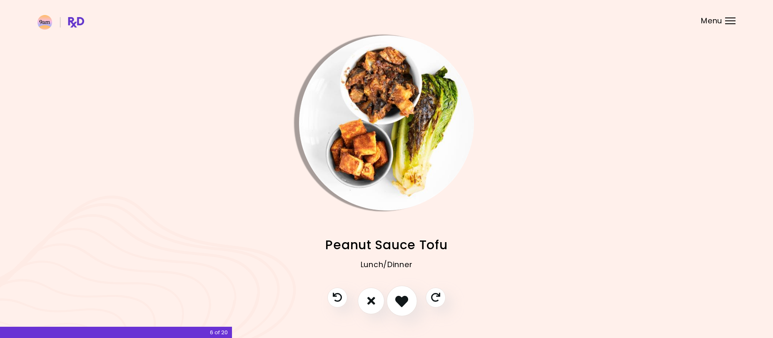
click at [400, 297] on icon "I like this recipe" at bounding box center [401, 300] width 13 height 13
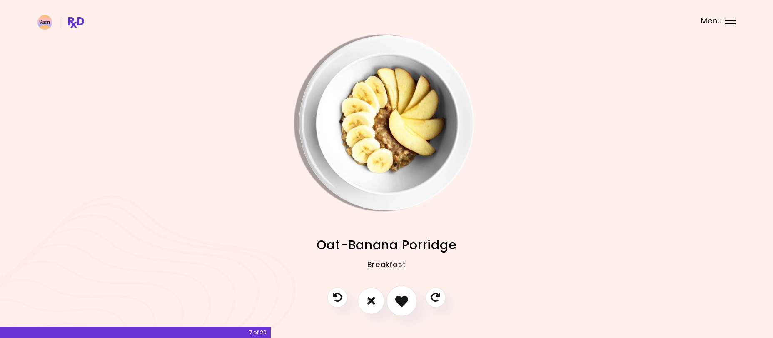
click at [400, 297] on icon "I like this recipe" at bounding box center [401, 300] width 13 height 13
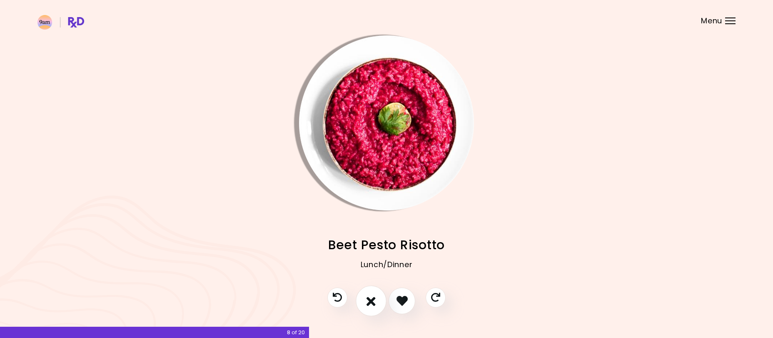
click at [371, 301] on icon "I don't like this recipe" at bounding box center [370, 300] width 9 height 13
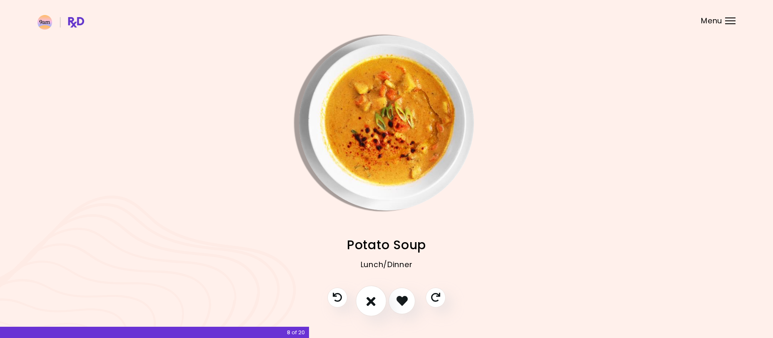
click at [379, 295] on button "I don't like this recipe" at bounding box center [371, 300] width 31 height 31
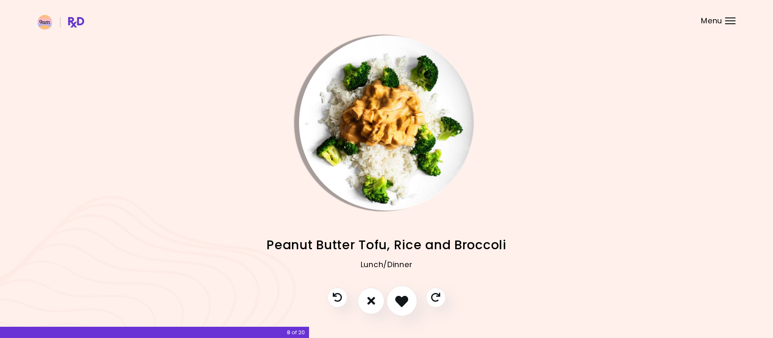
click at [407, 296] on icon "I like this recipe" at bounding box center [401, 300] width 13 height 13
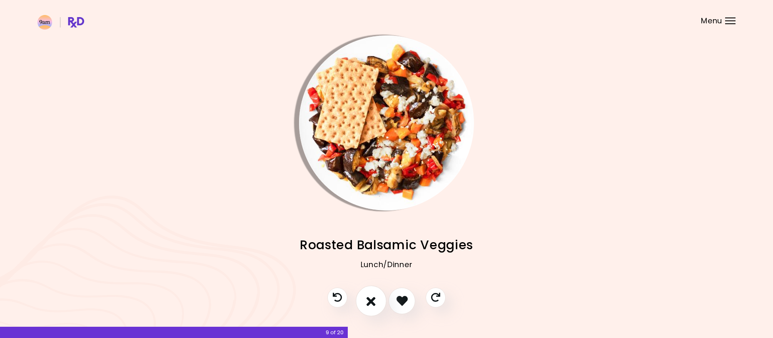
click at [375, 300] on icon "I don't like this recipe" at bounding box center [370, 300] width 9 height 13
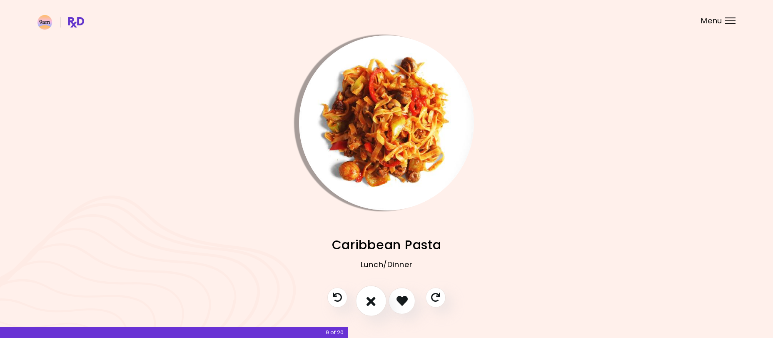
click at [375, 300] on icon "I don't like this recipe" at bounding box center [370, 300] width 9 height 13
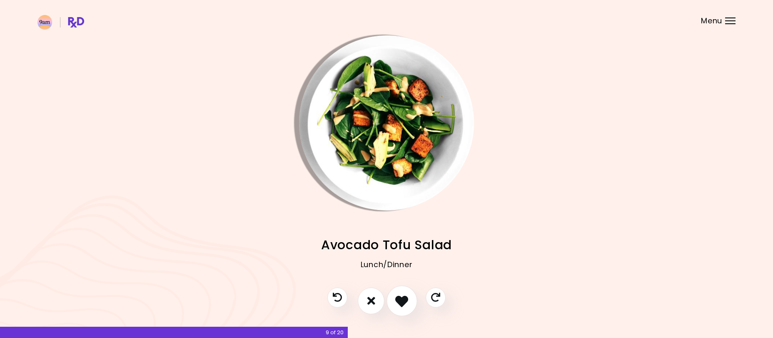
click at [393, 296] on button "I like this recipe" at bounding box center [401, 300] width 31 height 31
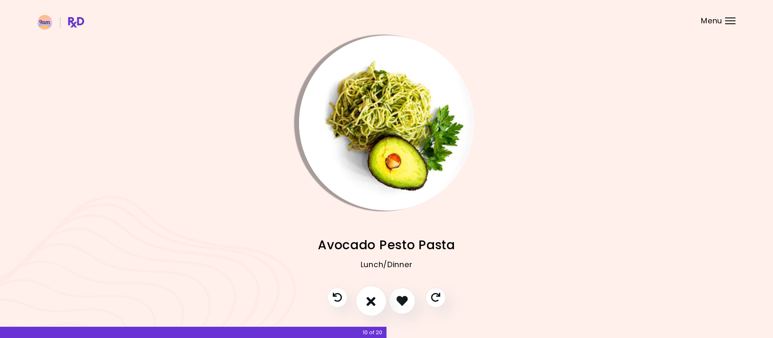
click at [375, 296] on icon "I don't like this recipe" at bounding box center [370, 300] width 9 height 13
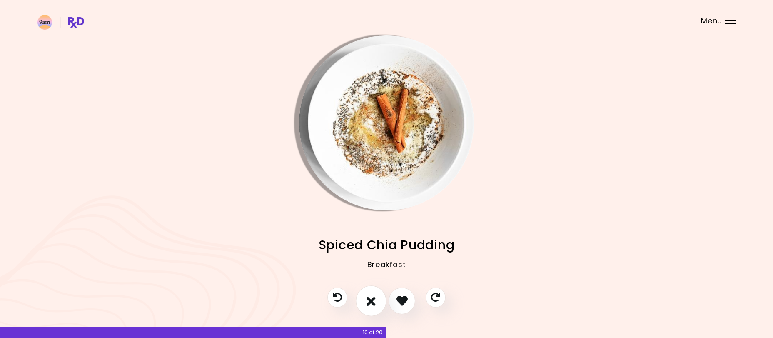
click at [375, 296] on icon "I don't like this recipe" at bounding box center [370, 300] width 9 height 13
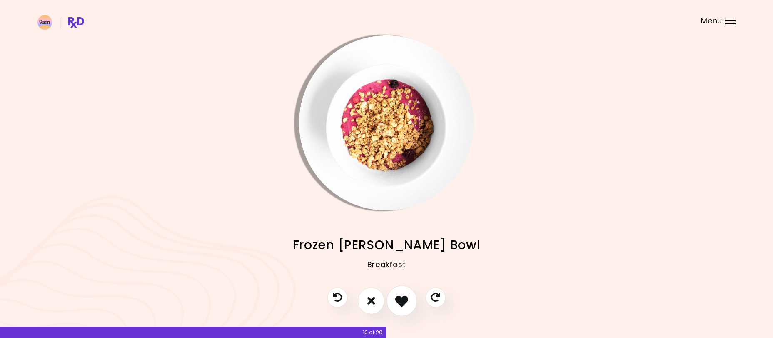
click at [398, 294] on icon "I like this recipe" at bounding box center [401, 300] width 13 height 13
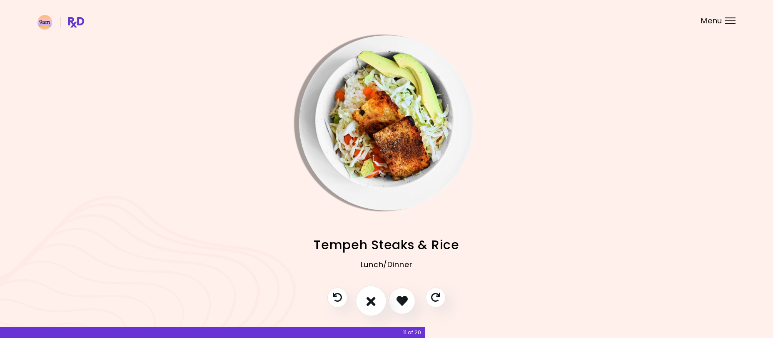
click at [373, 297] on icon "I don't like this recipe" at bounding box center [370, 300] width 9 height 13
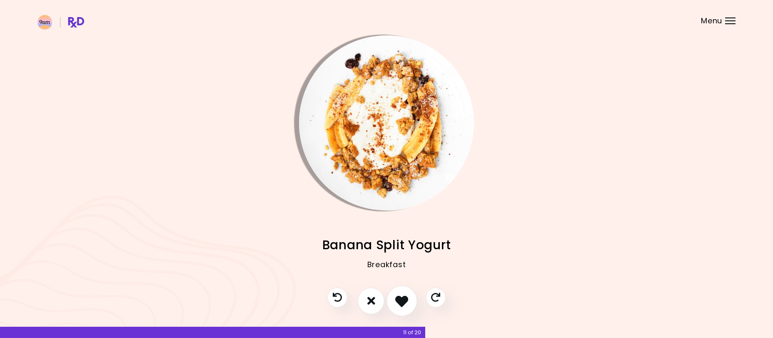
click at [398, 298] on icon "I like this recipe" at bounding box center [401, 300] width 13 height 13
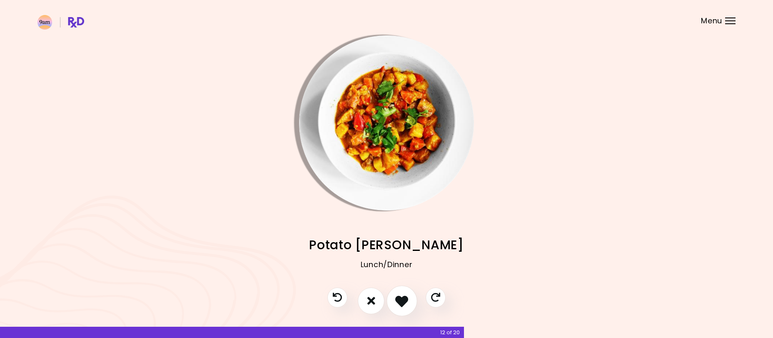
click at [401, 298] on icon "I like this recipe" at bounding box center [401, 300] width 13 height 13
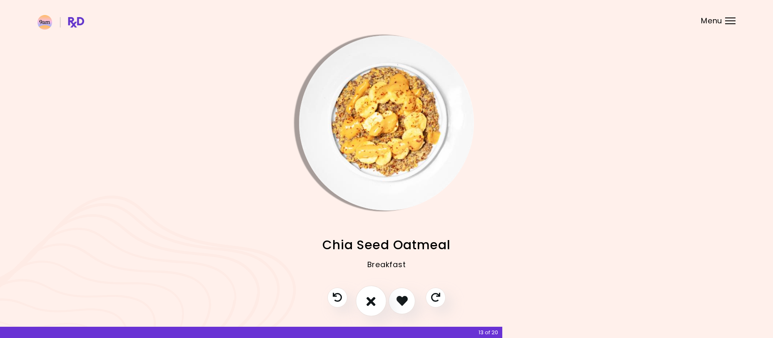
click at [375, 301] on icon "I don't like this recipe" at bounding box center [370, 300] width 9 height 13
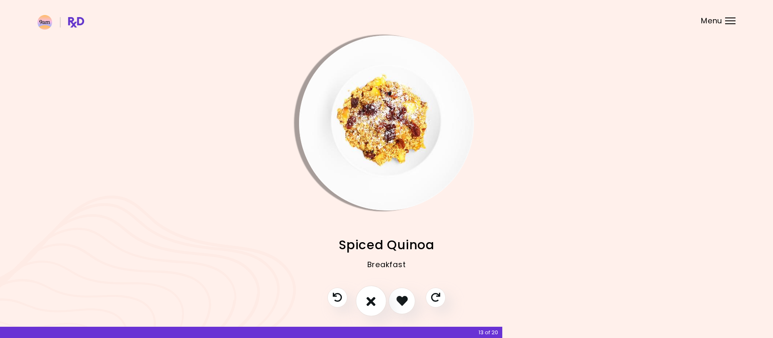
click at [375, 301] on icon "I don't like this recipe" at bounding box center [370, 300] width 9 height 13
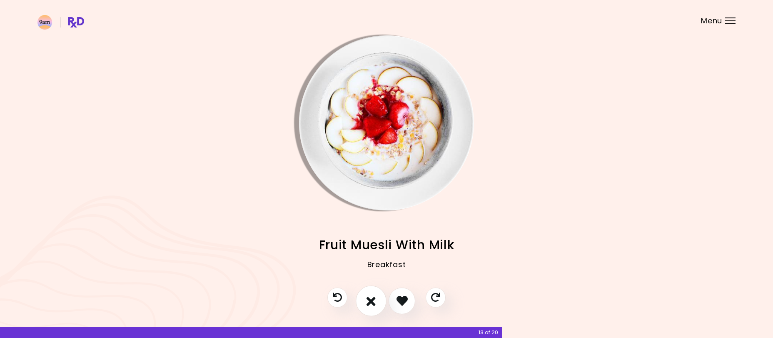
click at [375, 301] on icon "I don't like this recipe" at bounding box center [370, 300] width 9 height 13
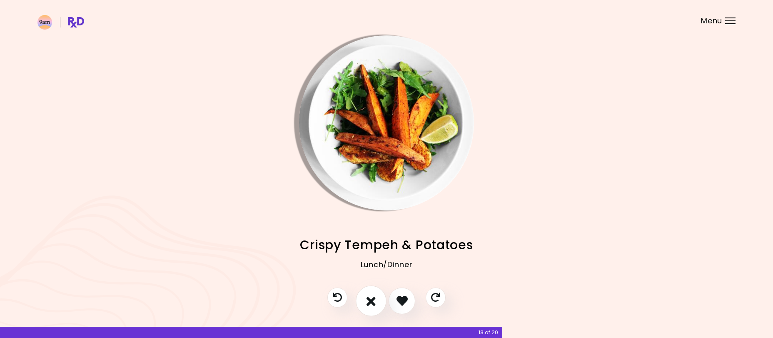
click at [375, 301] on icon "I don't like this recipe" at bounding box center [370, 300] width 9 height 13
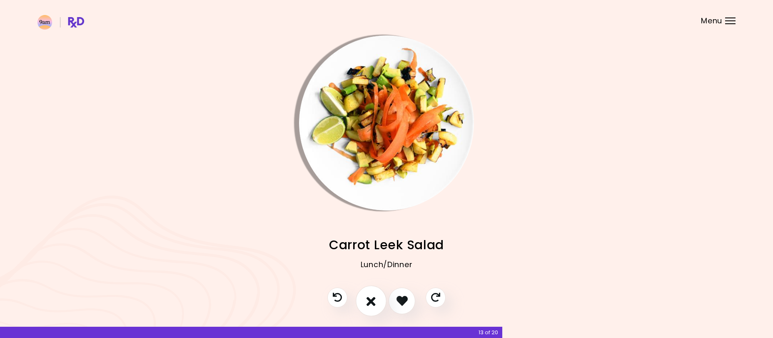
click at [375, 301] on icon "I don't like this recipe" at bounding box center [370, 300] width 9 height 13
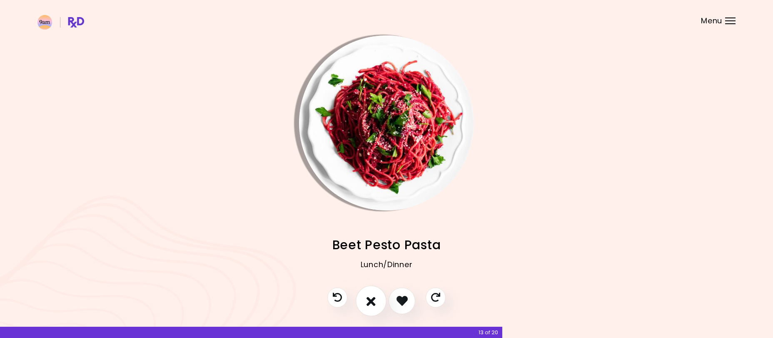
click at [375, 301] on icon "I don't like this recipe" at bounding box center [370, 300] width 9 height 13
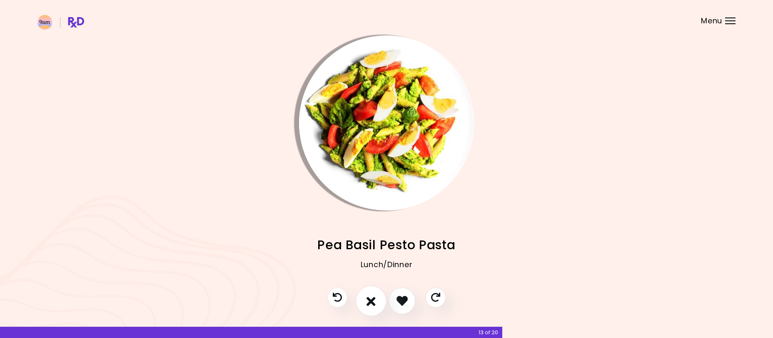
click at [375, 301] on icon "I don't like this recipe" at bounding box center [370, 300] width 9 height 13
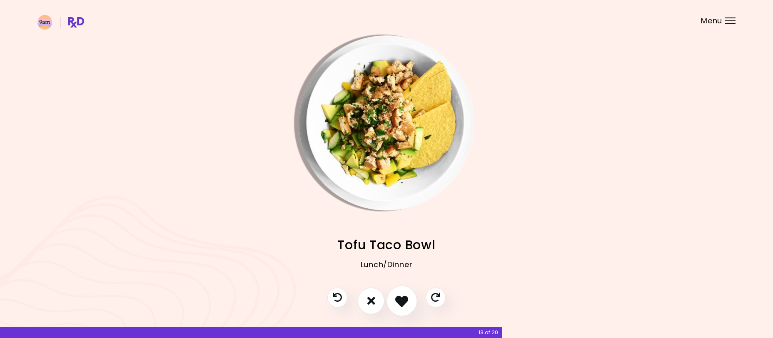
click at [401, 297] on icon "I like this recipe" at bounding box center [401, 300] width 13 height 13
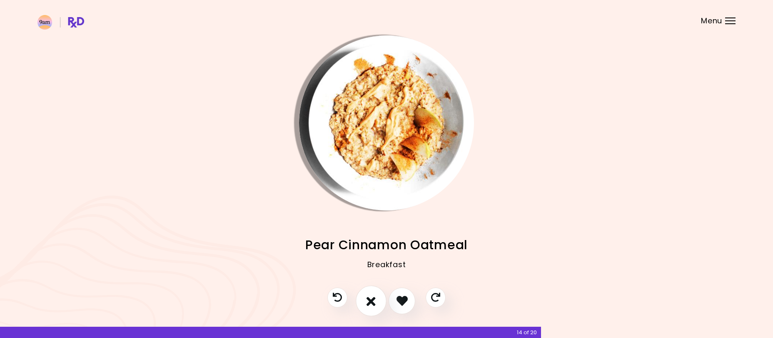
click at [377, 296] on button "I don't like this recipe" at bounding box center [371, 300] width 31 height 31
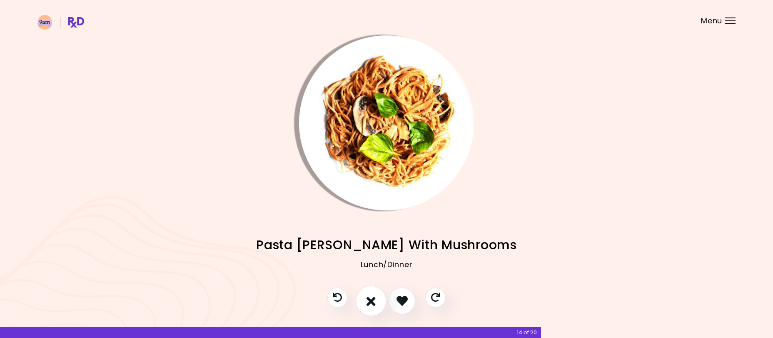
click at [377, 296] on button "I don't like this recipe" at bounding box center [371, 300] width 31 height 31
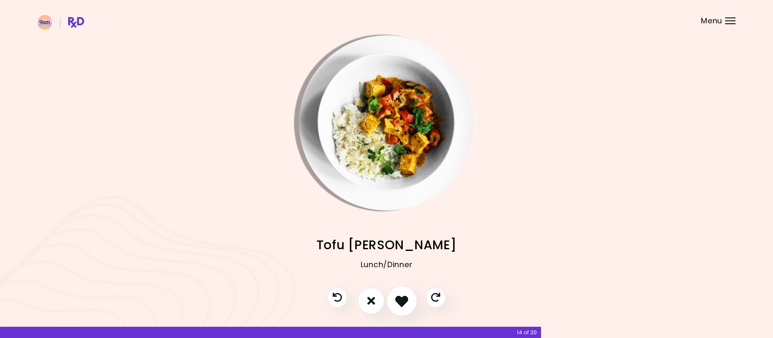
click at [399, 296] on icon "I like this recipe" at bounding box center [401, 300] width 13 height 13
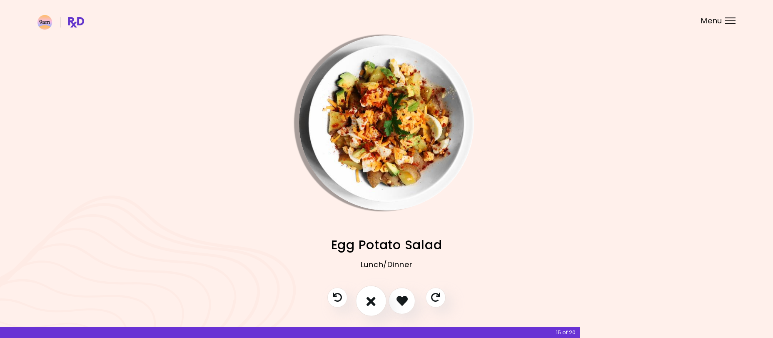
click at [375, 294] on icon "I don't like this recipe" at bounding box center [370, 300] width 9 height 13
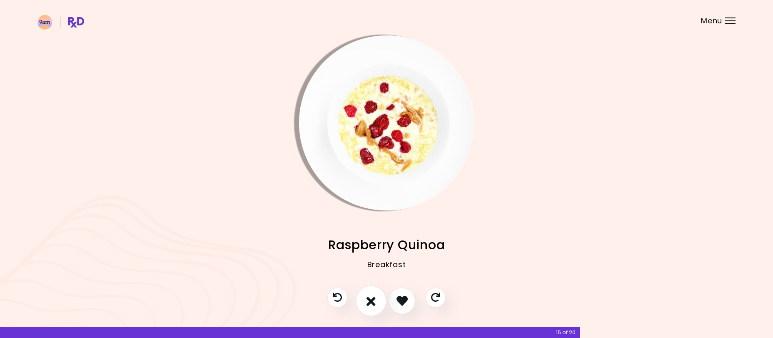
click at [376, 292] on button "I don't like this recipe" at bounding box center [371, 300] width 31 height 31
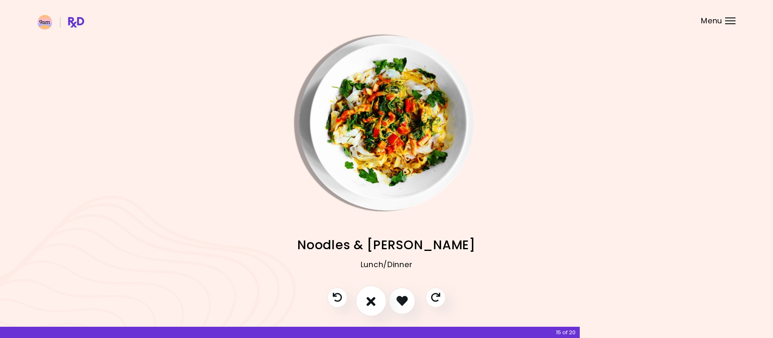
click at [376, 292] on button "I don't like this recipe" at bounding box center [371, 300] width 31 height 31
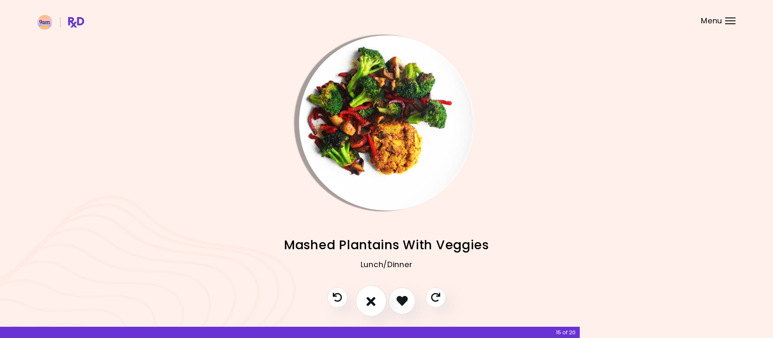
click at [376, 292] on button "I don't like this recipe" at bounding box center [371, 300] width 31 height 31
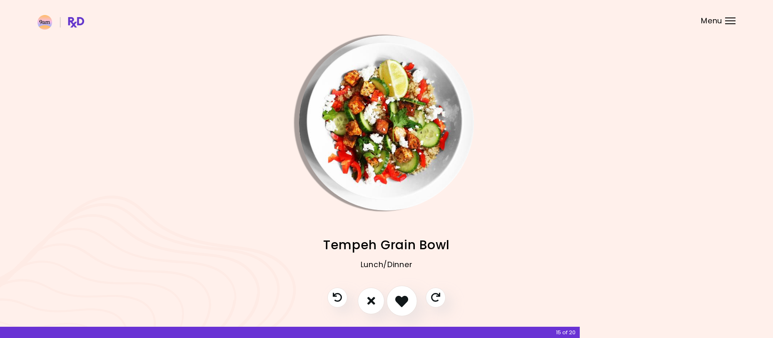
click at [396, 295] on icon "I like this recipe" at bounding box center [401, 300] width 13 height 13
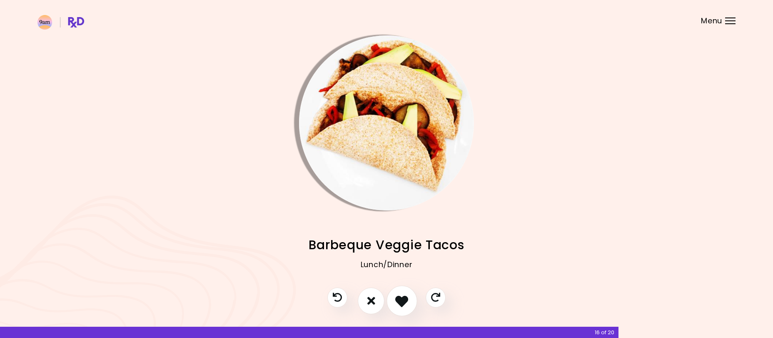
click at [395, 293] on button "I like this recipe" at bounding box center [401, 300] width 31 height 31
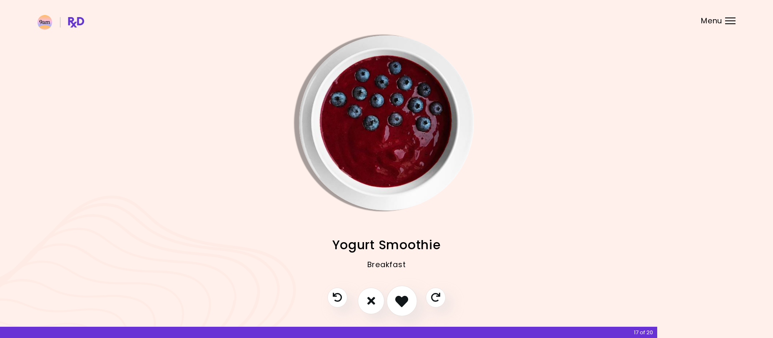
click at [395, 293] on button "I like this recipe" at bounding box center [401, 300] width 31 height 31
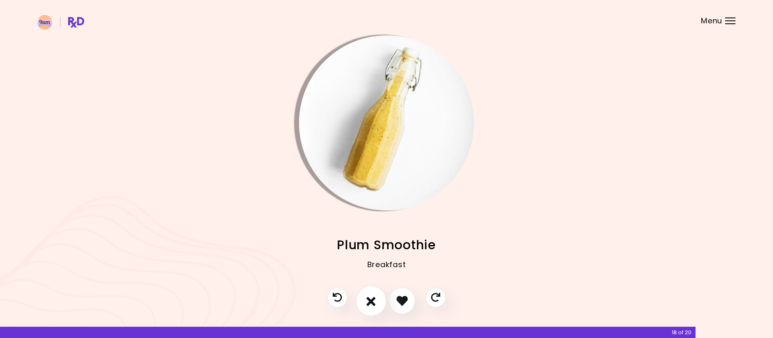
click at [362, 296] on button "I don't like this recipe" at bounding box center [371, 300] width 31 height 31
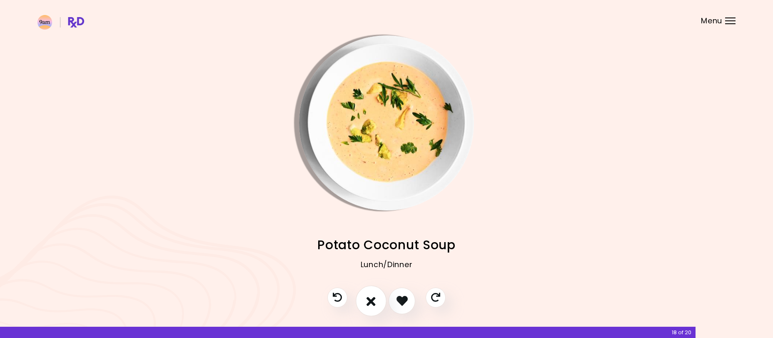
click at [368, 295] on icon "I don't like this recipe" at bounding box center [370, 300] width 9 height 13
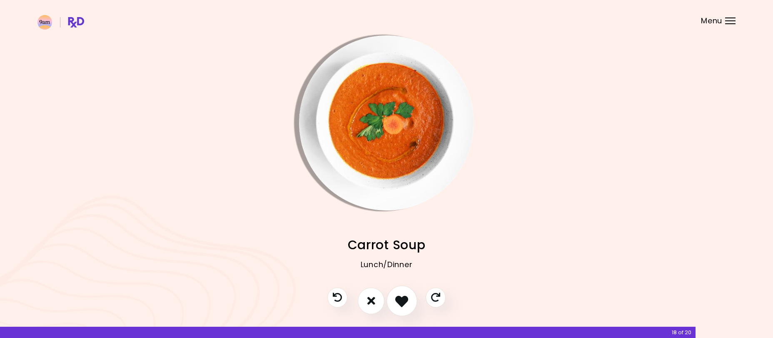
click at [396, 295] on icon "I like this recipe" at bounding box center [401, 300] width 13 height 13
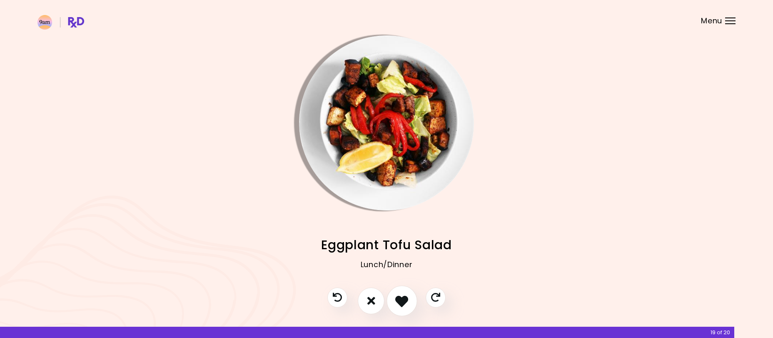
click at [396, 295] on icon "I like this recipe" at bounding box center [401, 300] width 13 height 13
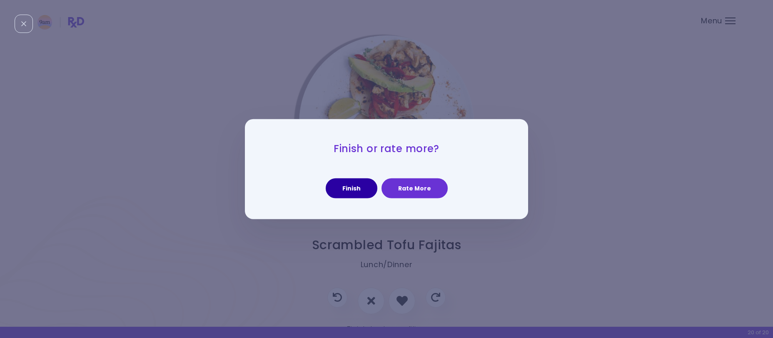
click at [347, 188] on button "Finish" at bounding box center [352, 188] width 52 height 20
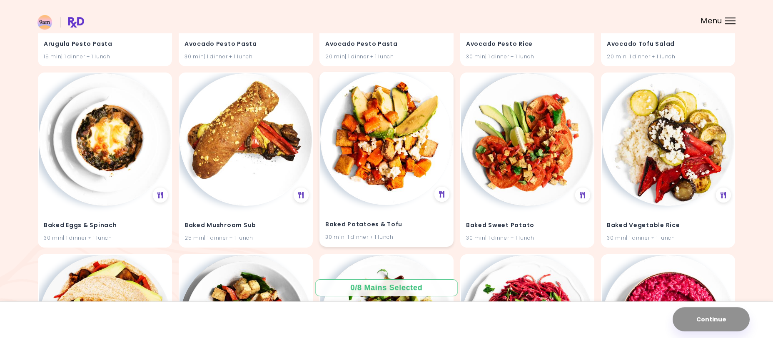
scroll to position [425, 0]
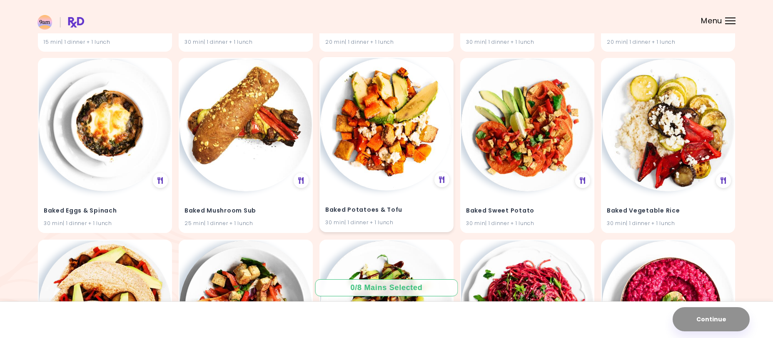
click at [404, 173] on img at bounding box center [386, 124] width 132 height 132
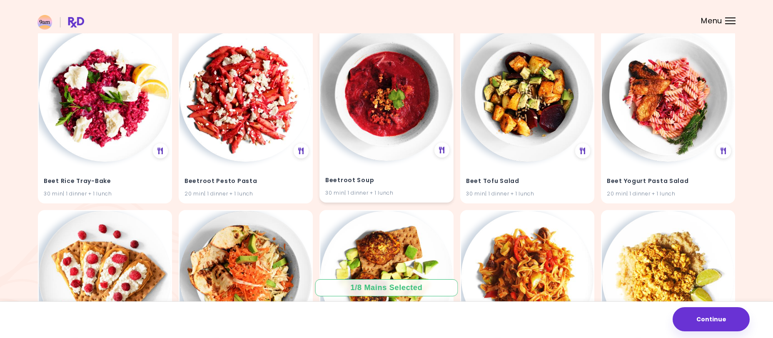
scroll to position [804, 0]
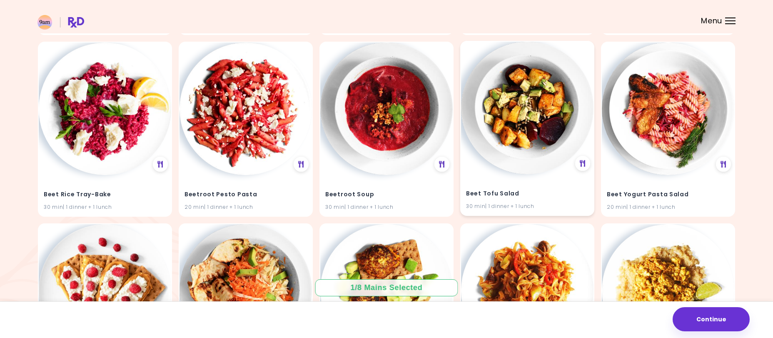
click at [526, 116] on img at bounding box center [527, 108] width 132 height 132
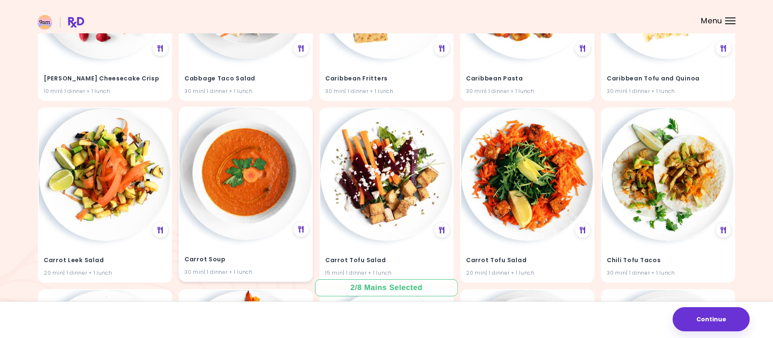
scroll to position [1186, 0]
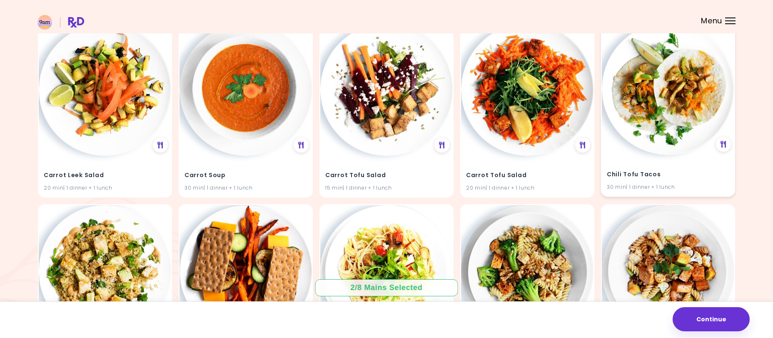
click at [654, 113] on img at bounding box center [668, 88] width 132 height 132
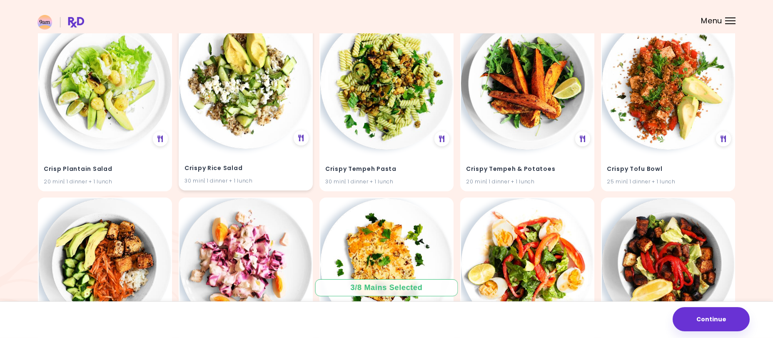
scroll to position [1738, 0]
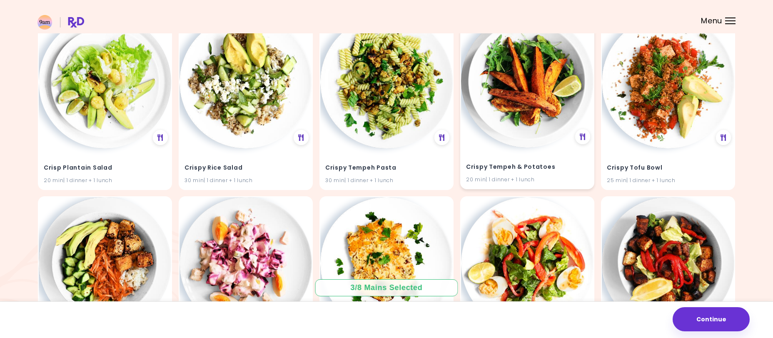
click at [508, 94] on img at bounding box center [527, 81] width 132 height 132
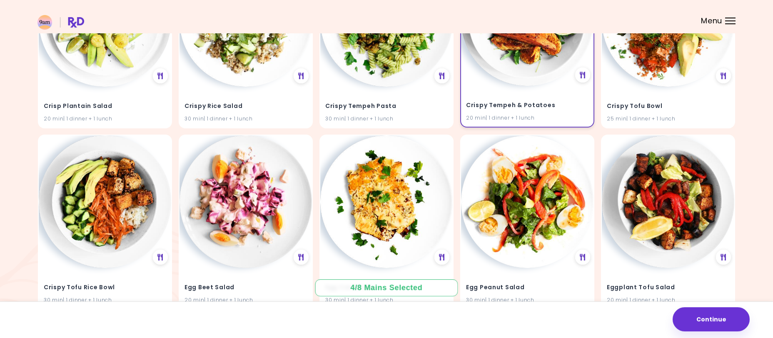
scroll to position [1823, 0]
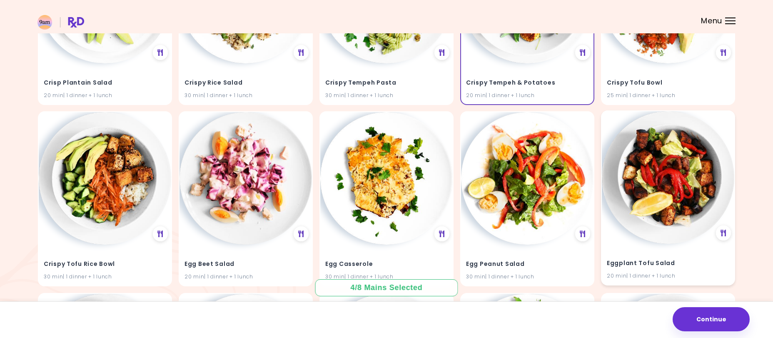
click at [655, 169] on img at bounding box center [668, 177] width 132 height 132
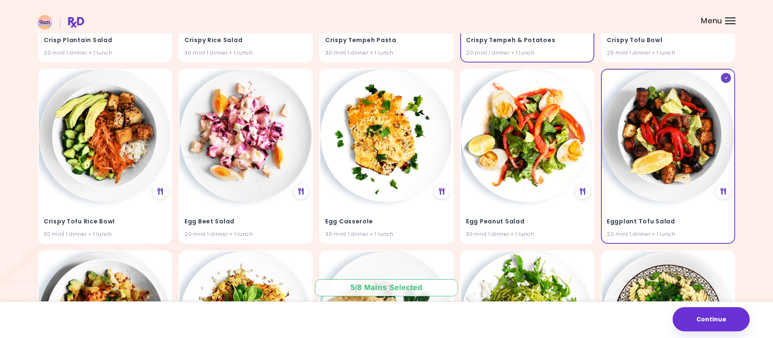
scroll to position [1908, 0]
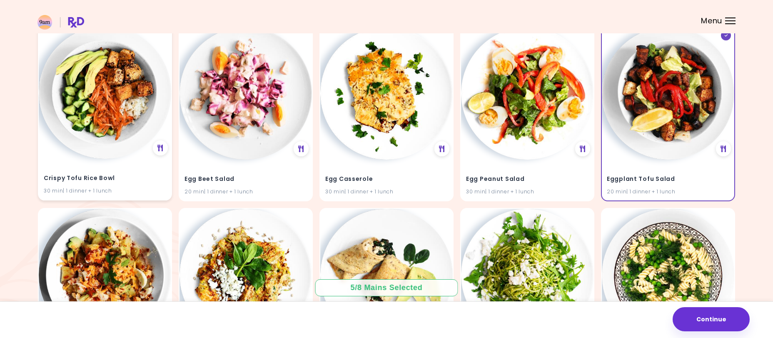
click at [107, 113] on img at bounding box center [105, 92] width 132 height 132
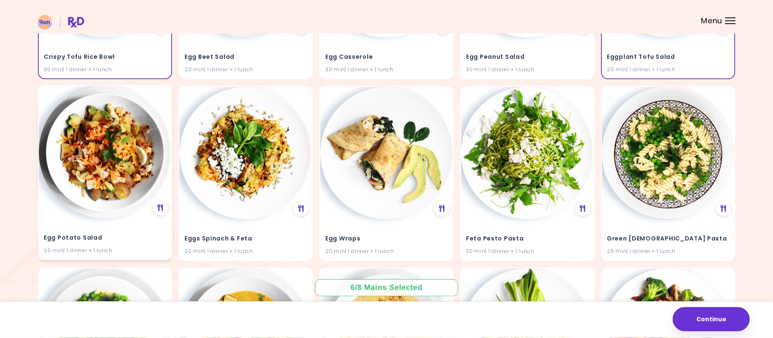
scroll to position [2078, 0]
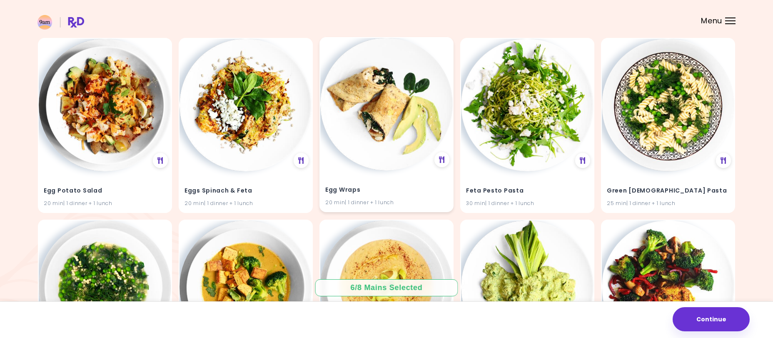
click at [411, 115] on img at bounding box center [386, 104] width 132 height 132
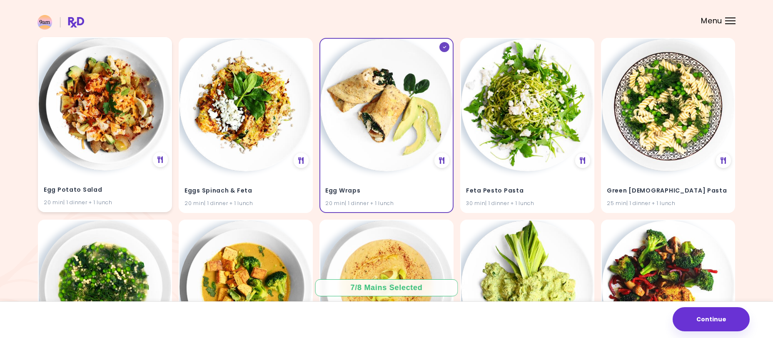
click at [112, 136] on img at bounding box center [105, 104] width 132 height 132
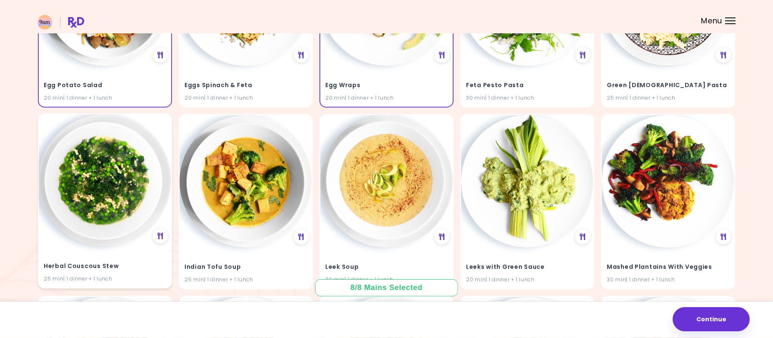
scroll to position [2206, 0]
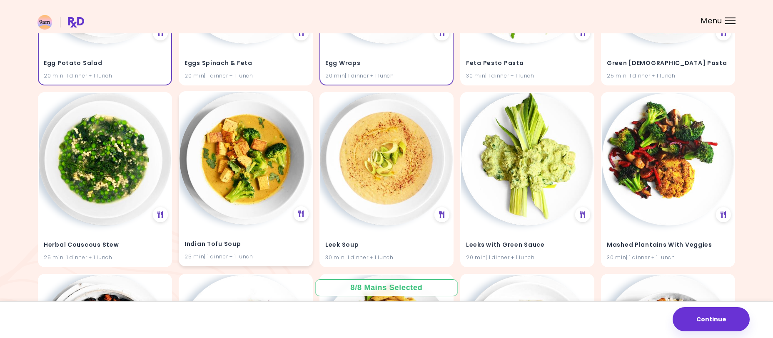
click at [224, 155] on img at bounding box center [245, 158] width 132 height 132
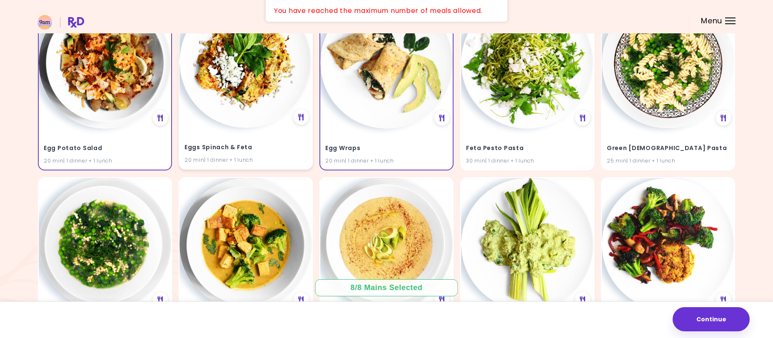
scroll to position [2078, 0]
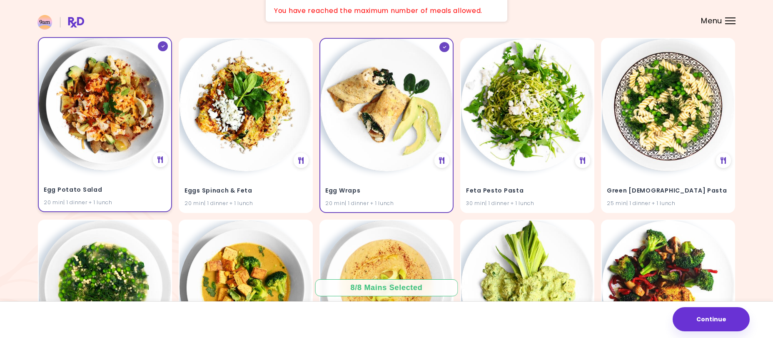
click at [119, 139] on img at bounding box center [105, 104] width 132 height 132
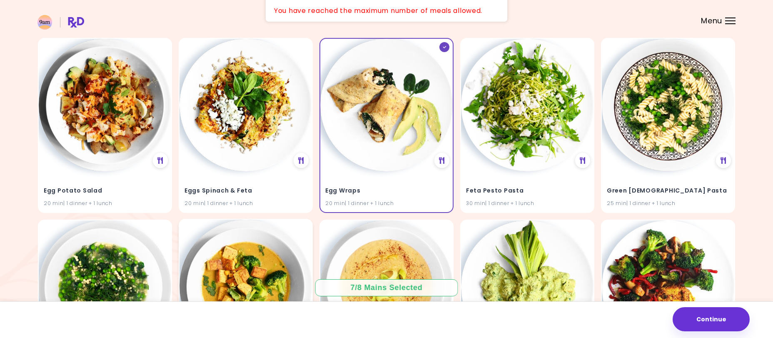
click at [237, 257] on img at bounding box center [245, 285] width 132 height 132
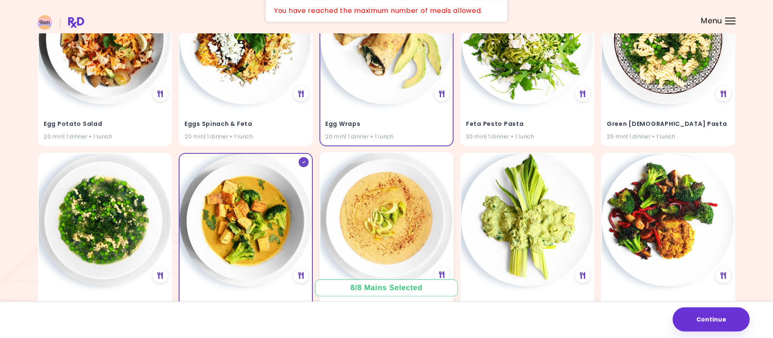
scroll to position [2163, 0]
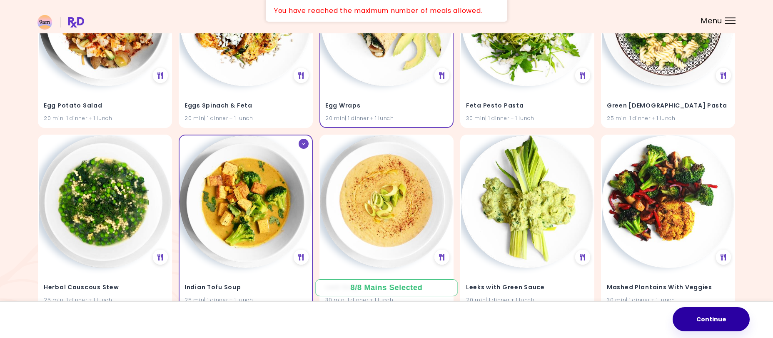
click at [690, 311] on button "Continue" at bounding box center [710, 319] width 77 height 24
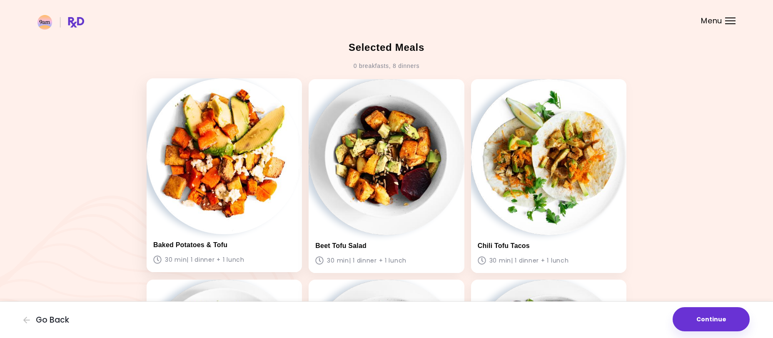
click at [215, 134] on img at bounding box center [224, 155] width 155 height 155
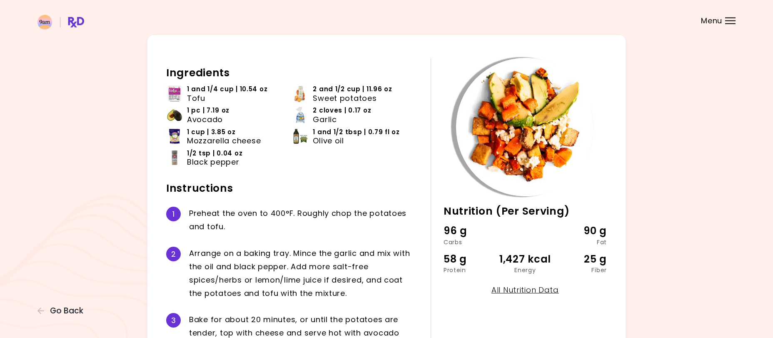
scroll to position [22, 0]
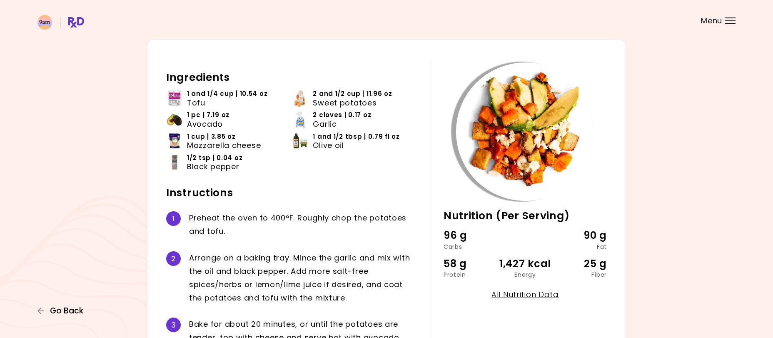
click at [63, 309] on span "Go Back" at bounding box center [66, 310] width 33 height 9
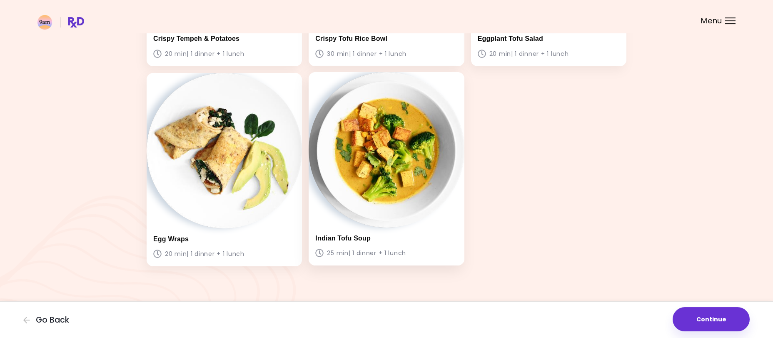
scroll to position [411, 0]
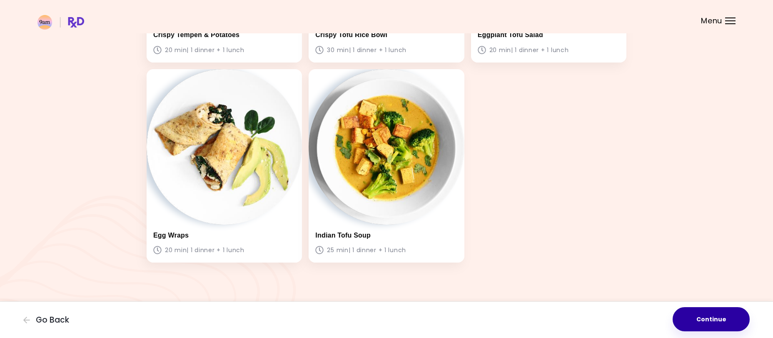
click at [693, 311] on button "Continue" at bounding box center [710, 319] width 77 height 24
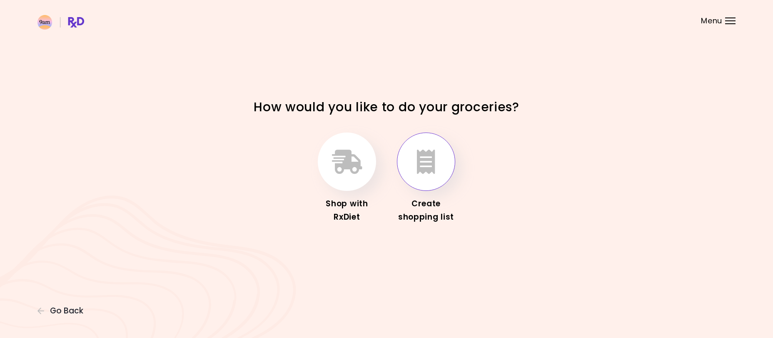
click at [417, 154] on button "button" at bounding box center [426, 161] width 58 height 58
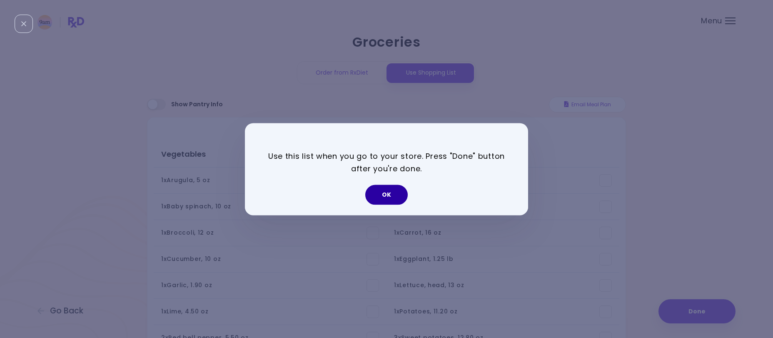
click at [377, 189] on button "OK" at bounding box center [386, 194] width 42 height 20
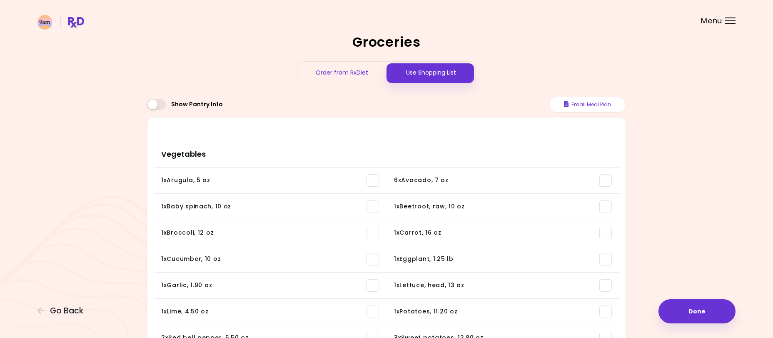
click at [158, 106] on span at bounding box center [156, 104] width 19 height 11
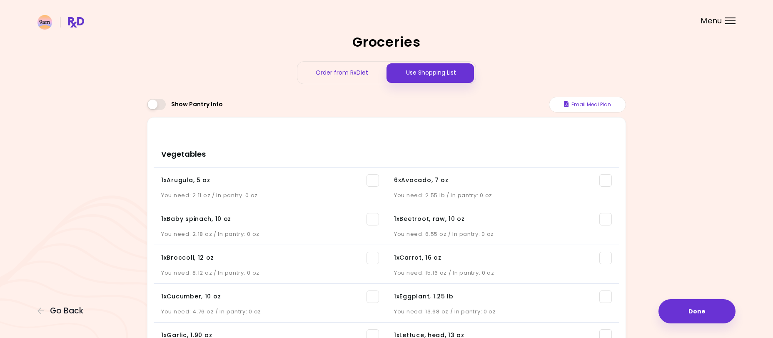
click at [158, 106] on span at bounding box center [156, 104] width 19 height 11
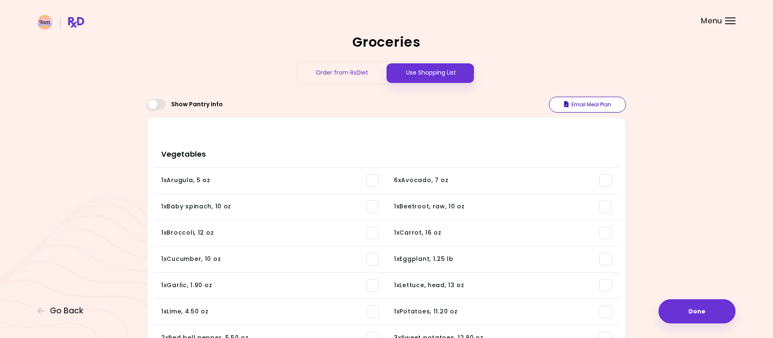
click at [597, 105] on button "Email Meal Plan" at bounding box center [587, 105] width 77 height 16
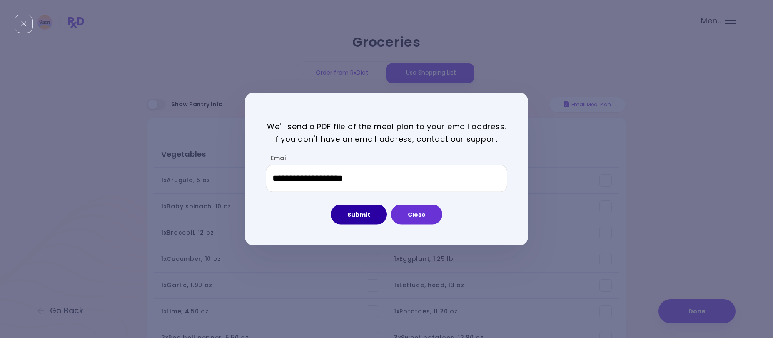
click at [349, 209] on button "Submit" at bounding box center [359, 214] width 56 height 20
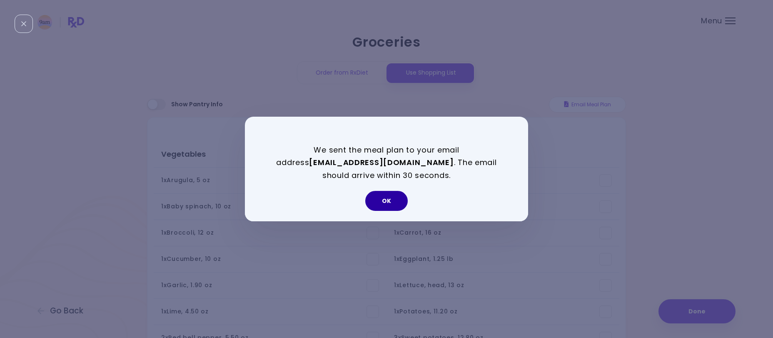
click at [389, 199] on button "OK" at bounding box center [386, 201] width 42 height 20
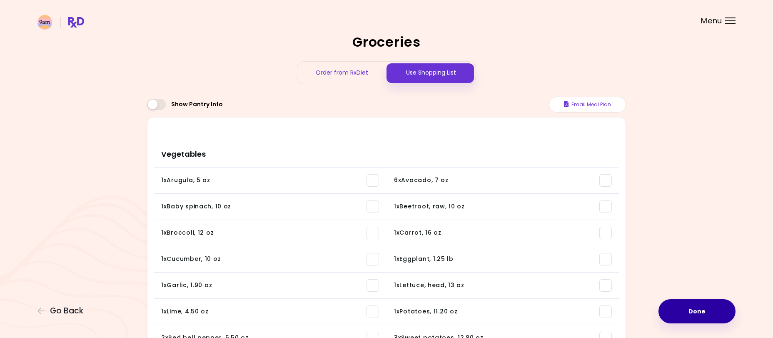
click at [702, 305] on button "Done" at bounding box center [696, 311] width 77 height 24
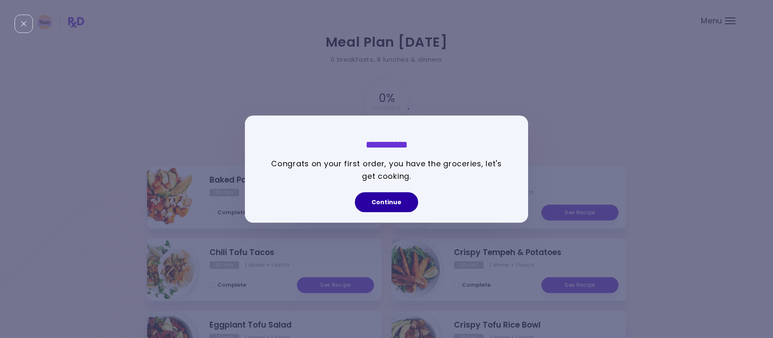
click at [377, 204] on button "Continue" at bounding box center [386, 202] width 63 height 20
